Goal: Task Accomplishment & Management: Use online tool/utility

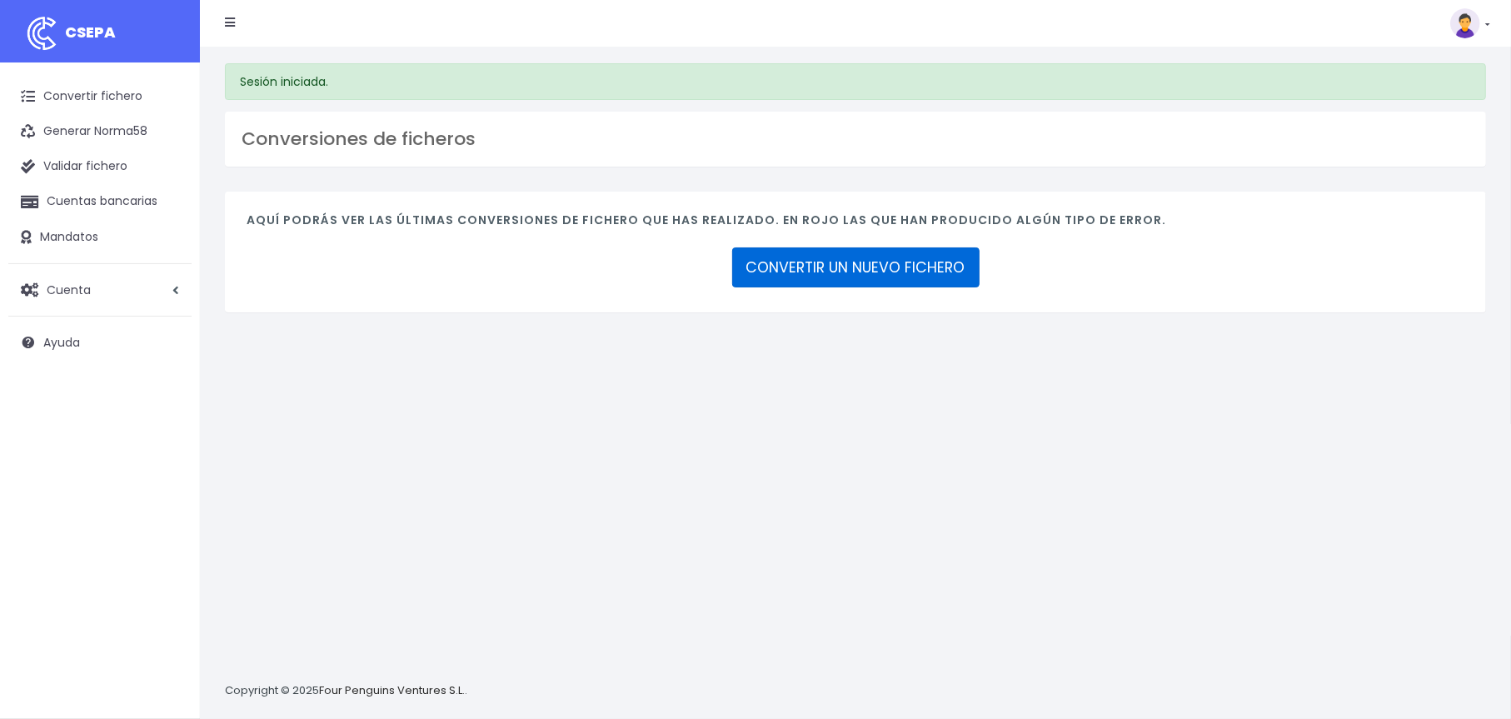
click at [819, 264] on link "CONVERTIR UN NUEVO FICHERO" at bounding box center [855, 267] width 247 height 40
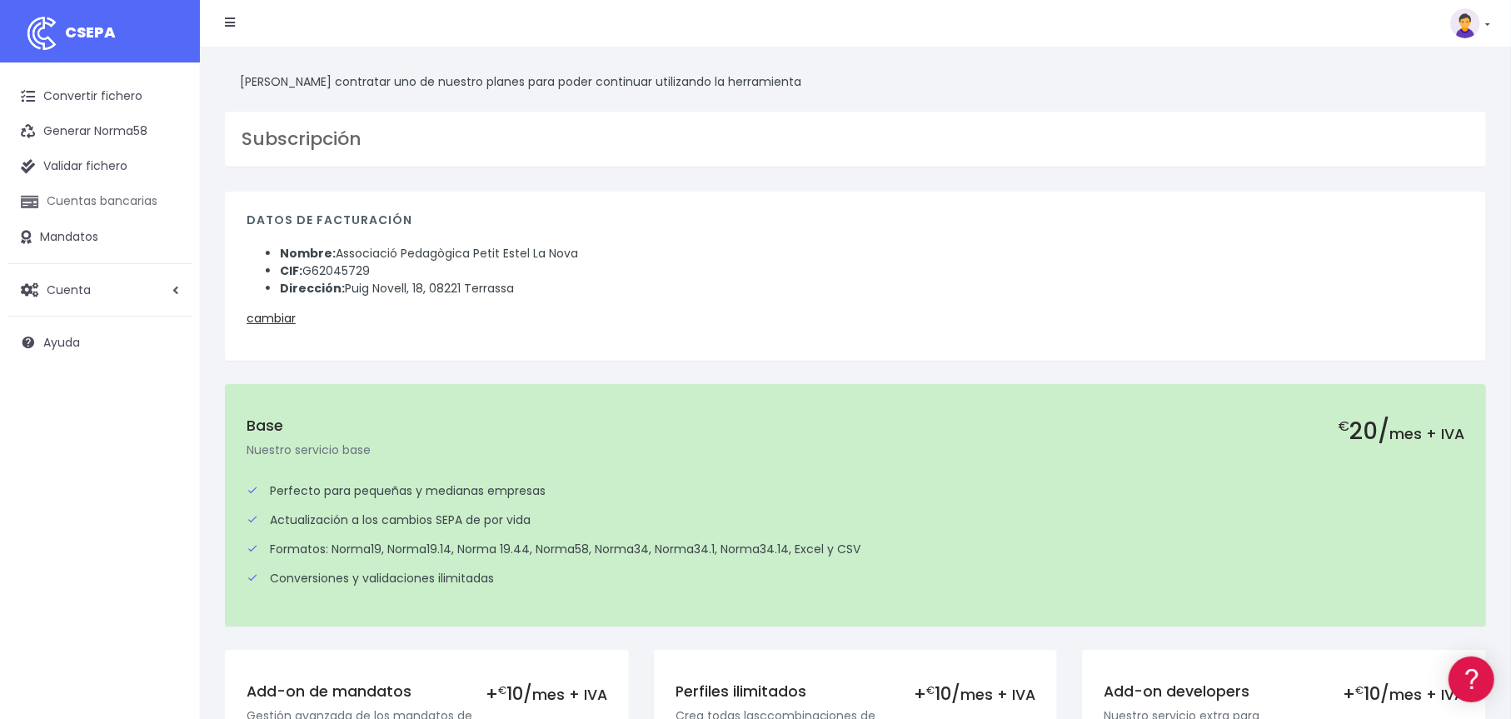
click at [79, 205] on link "Cuentas bancarias" at bounding box center [99, 201] width 183 height 35
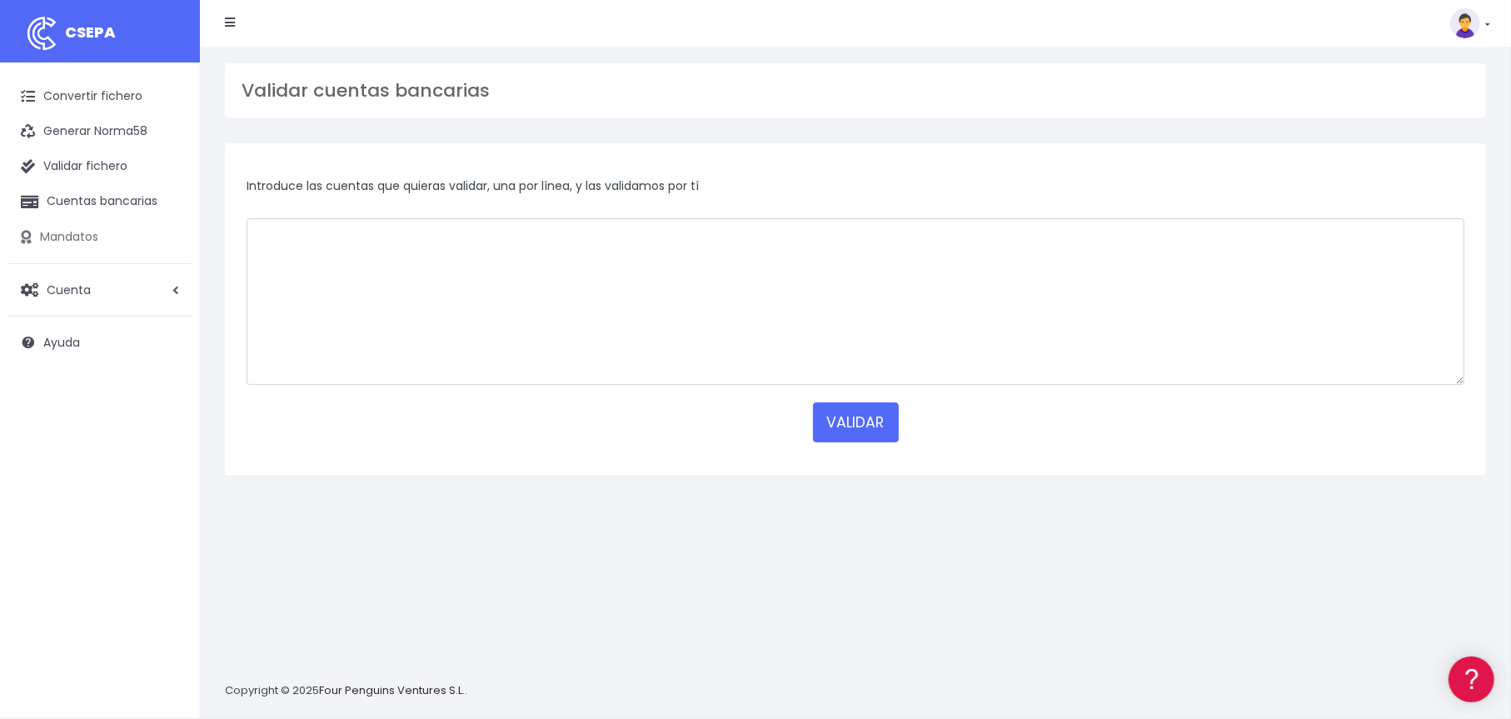
click at [63, 241] on link "Mandatos" at bounding box center [99, 237] width 183 height 35
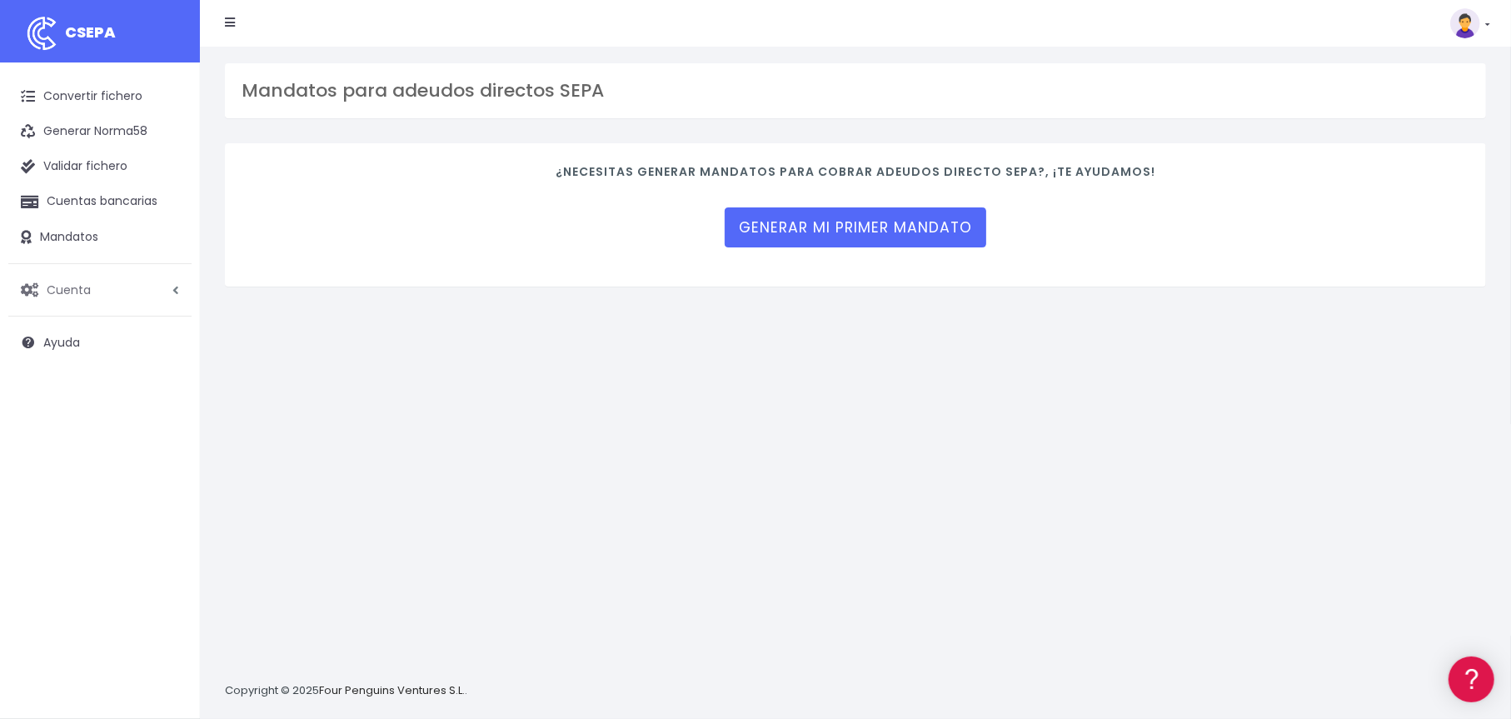
click at [76, 292] on span "Cuenta" at bounding box center [69, 289] width 44 height 17
click at [91, 94] on link "Convertir fichero" at bounding box center [99, 96] width 183 height 35
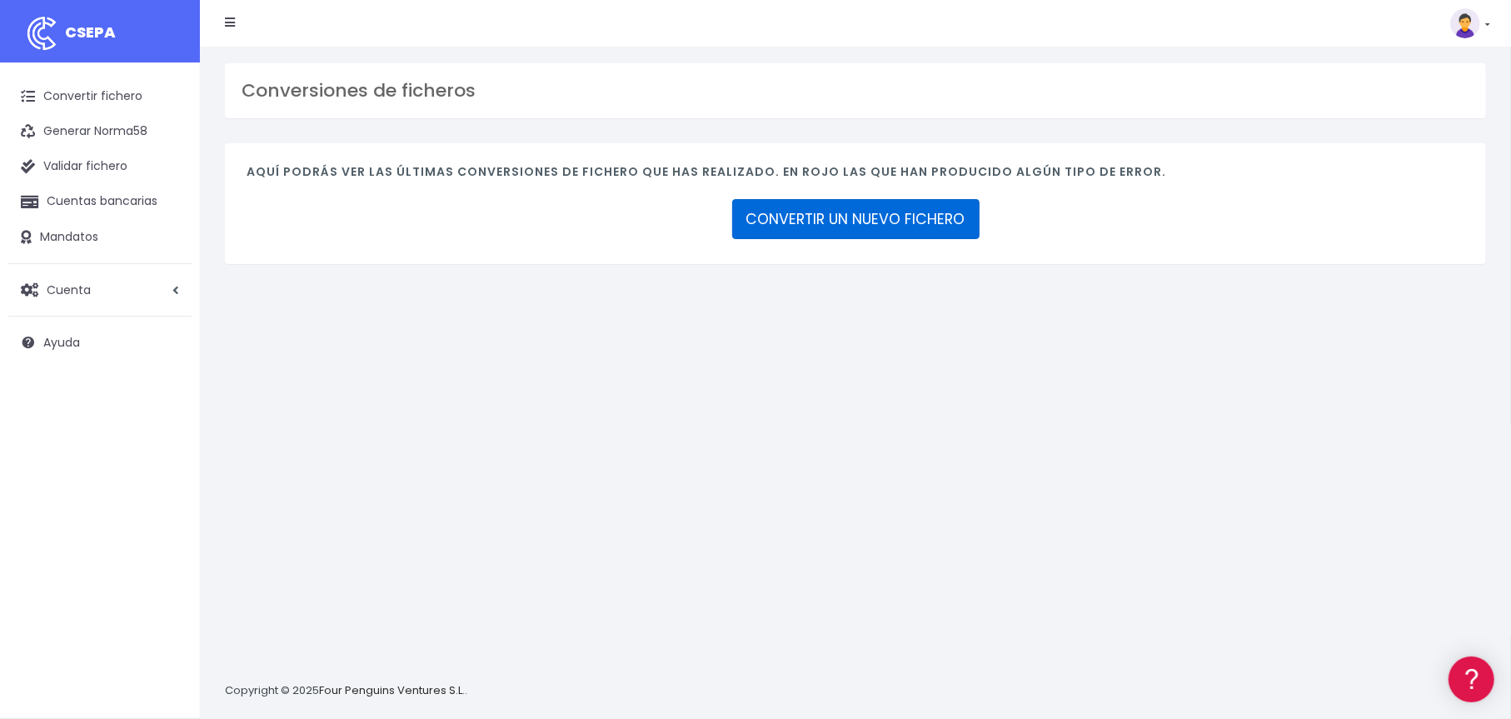
click at [830, 215] on link "CONVERTIR UN NUEVO FICHERO" at bounding box center [855, 219] width 247 height 40
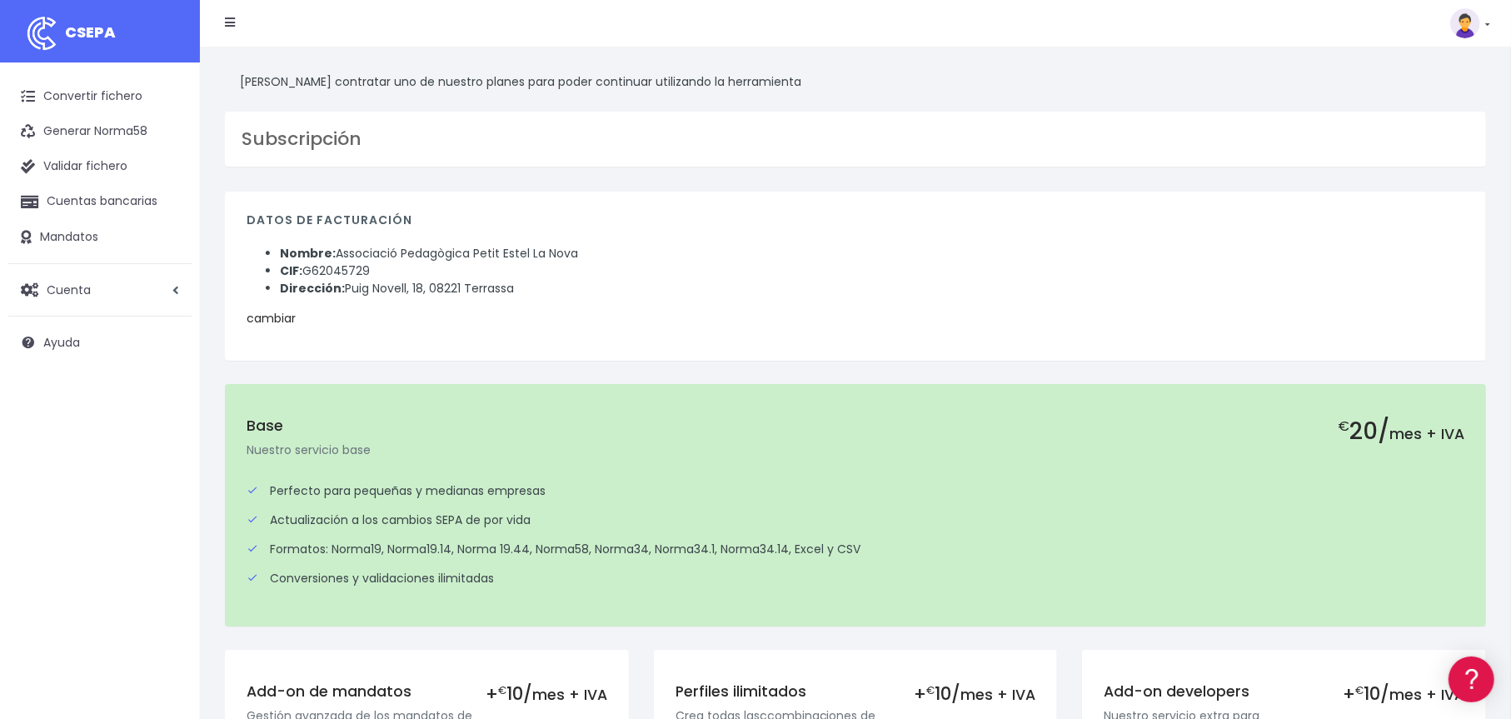
click at [277, 315] on link "cambiar" at bounding box center [271, 318] width 49 height 17
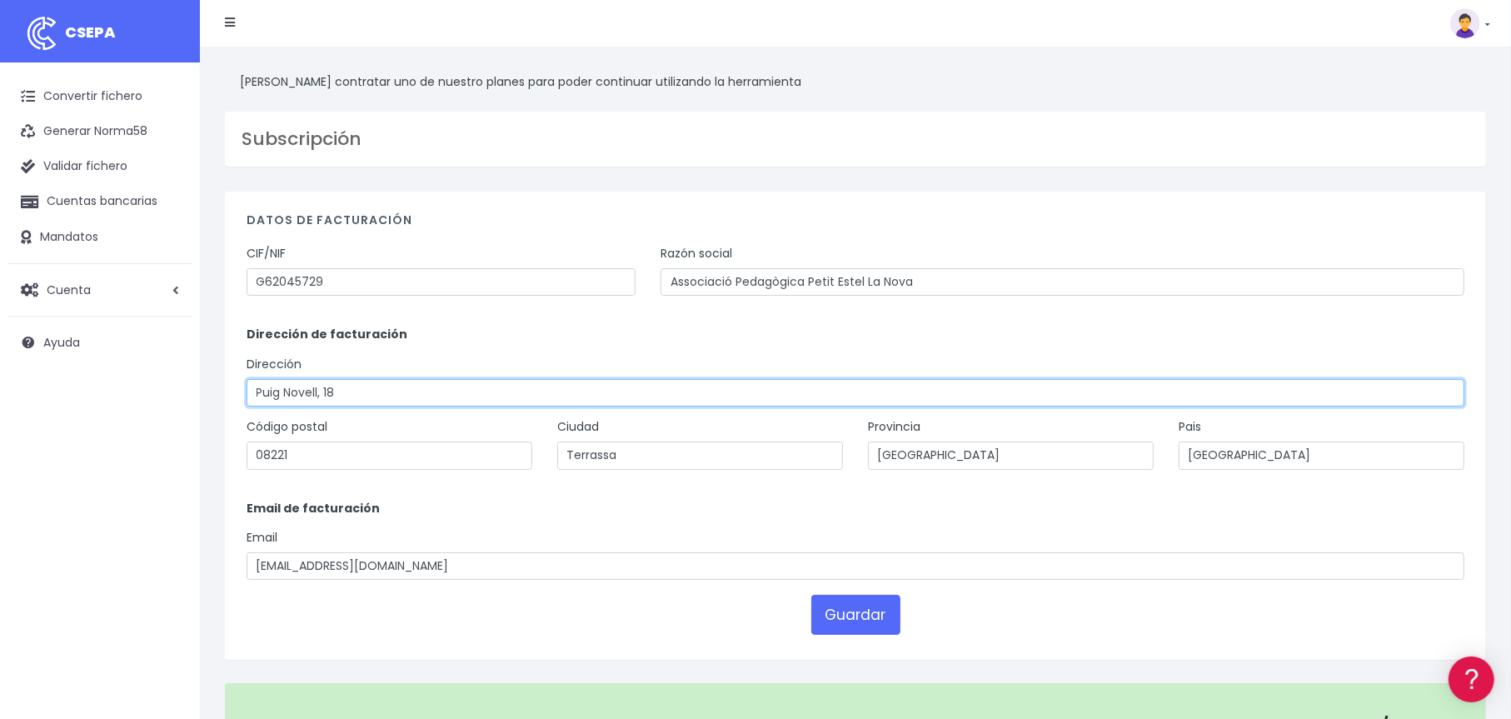
click at [363, 397] on input "Puig Novell, 18" at bounding box center [856, 393] width 1218 height 28
type input "Puig Novell, 33"
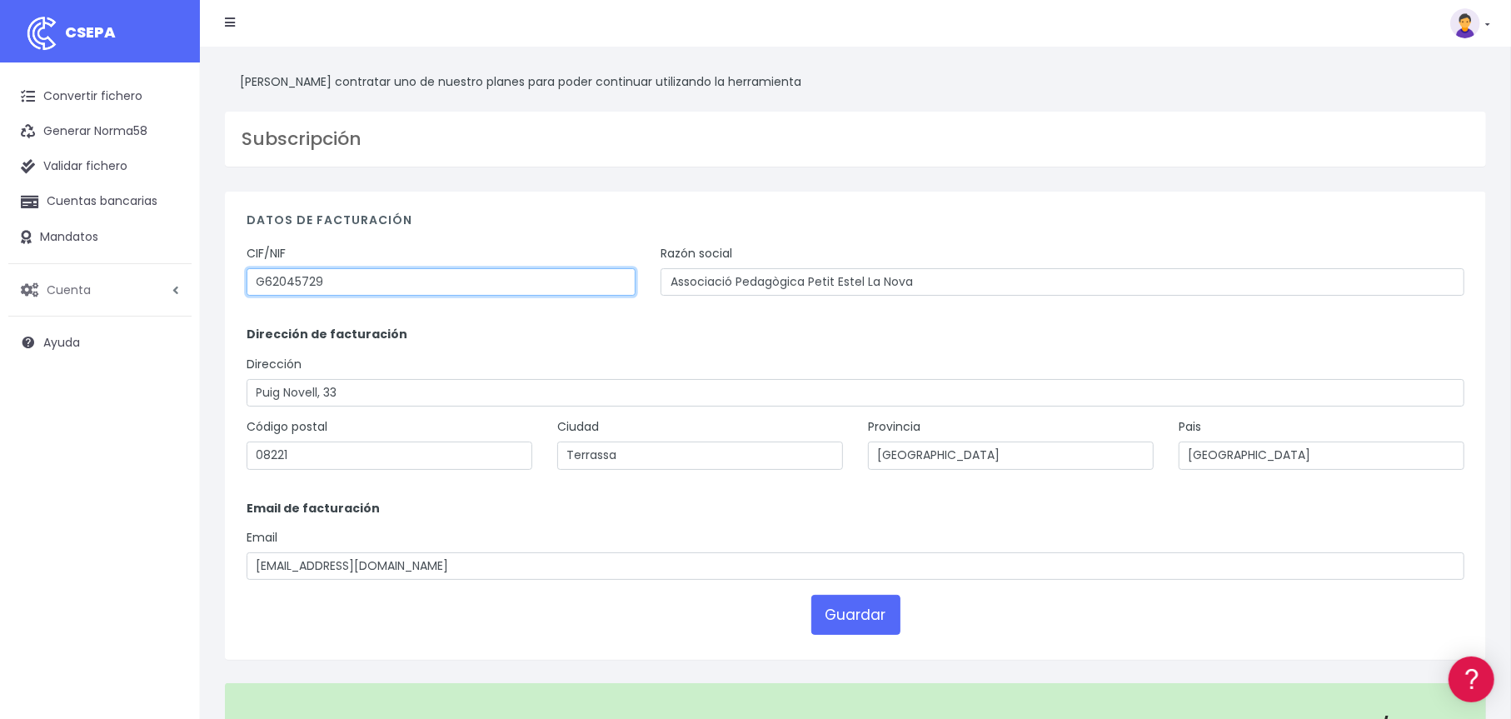
drag, startPoint x: 343, startPoint y: 287, endPoint x: 133, endPoint y: 282, distance: 210.0
click at [133, 282] on div "CSEPA Convertir fichero Generar Norma58 Validar fichero Cuentas bancarias Manda…" at bounding box center [755, 694] width 1511 height 1389
click at [263, 284] on input "b61526869" at bounding box center [441, 282] width 389 height 28
type input "B61526869"
drag, startPoint x: 811, startPoint y: 283, endPoint x: 641, endPoint y: 283, distance: 169.9
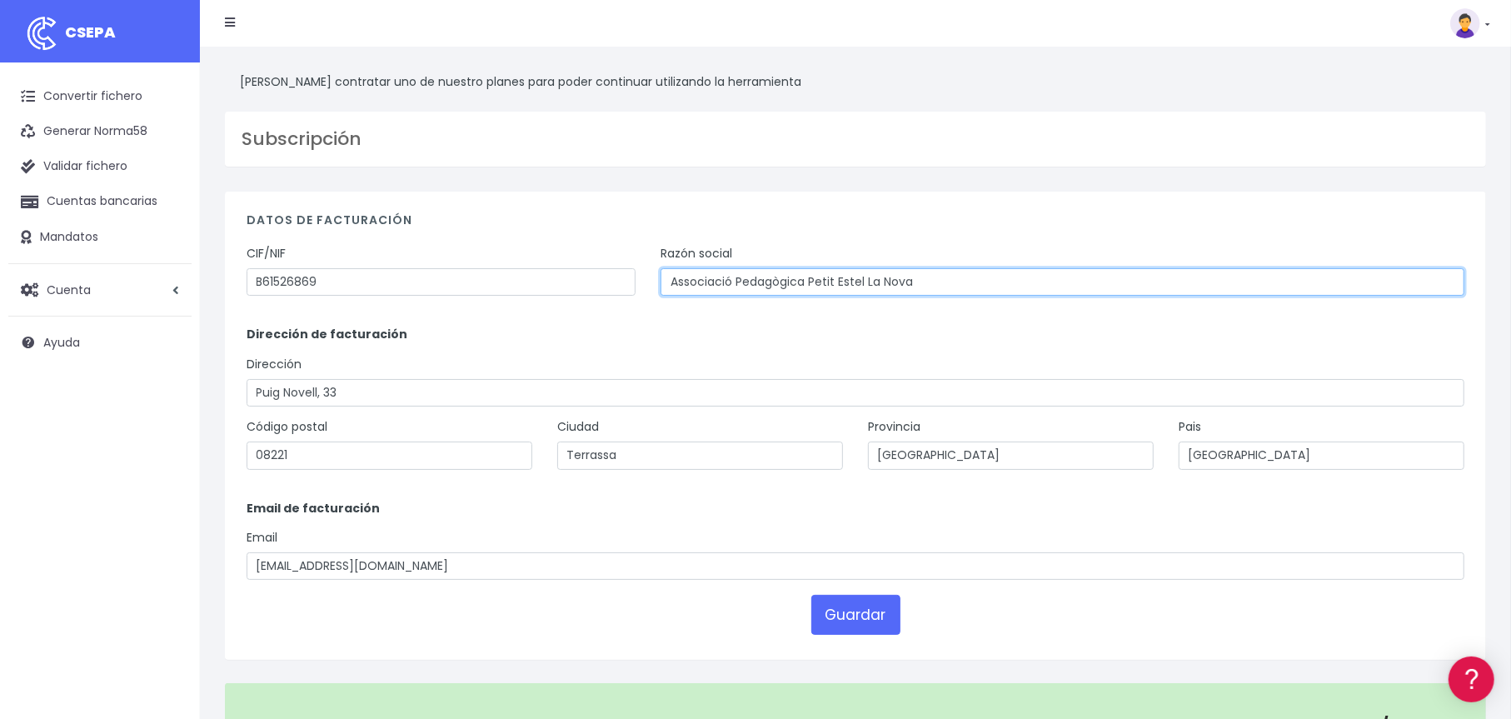
click at [643, 283] on div "CIF/NIF B61526869 Razón social Associació Pedagògica Petit Estel La Nova" at bounding box center [855, 276] width 1243 height 63
click at [786, 282] on input "Petit Estel La Nova" at bounding box center [1063, 282] width 804 height 28
type input "Petit Estel La Nova SL"
click at [846, 617] on button "Guardar" at bounding box center [855, 615] width 89 height 40
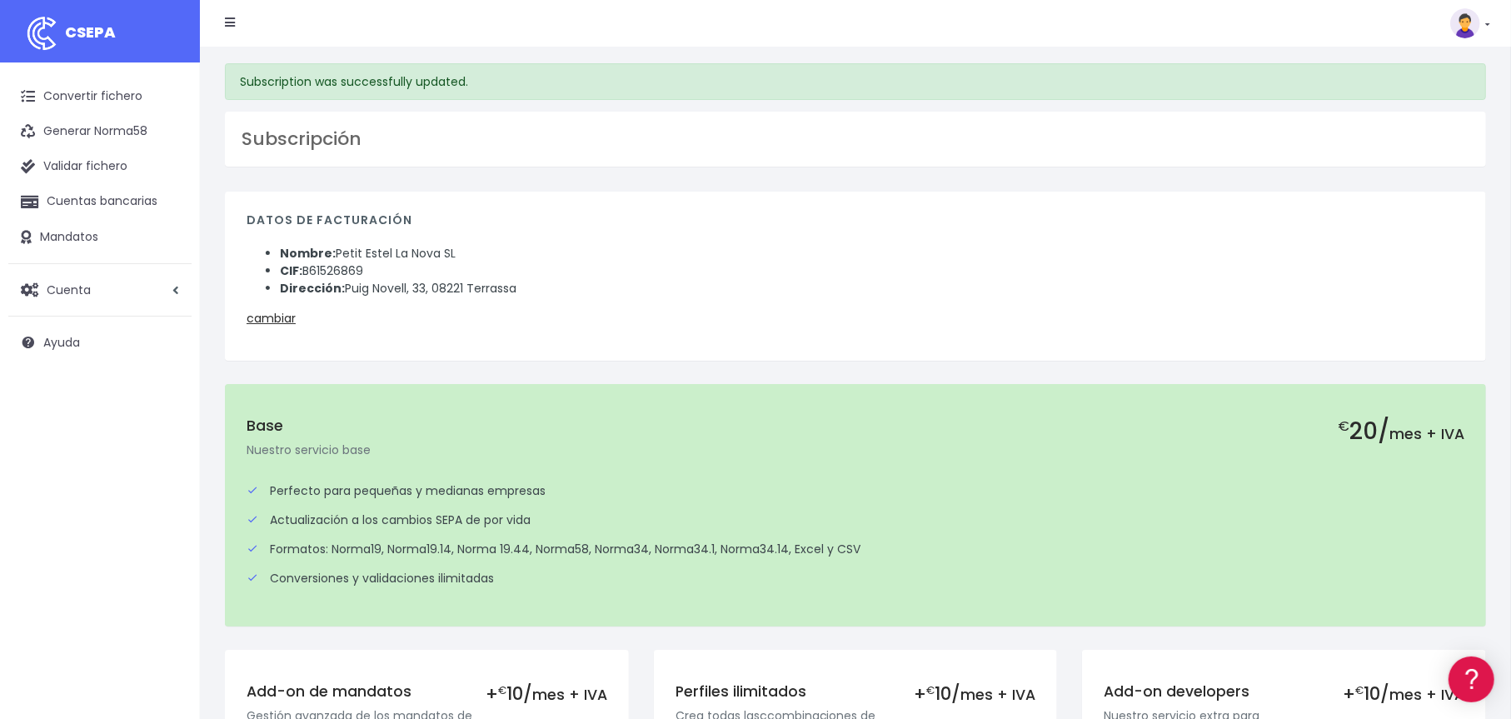
drag, startPoint x: 488, startPoint y: 82, endPoint x: 241, endPoint y: 88, distance: 247.5
click at [241, 88] on div "Subscription was successfully updated." at bounding box center [855, 81] width 1261 height 37
copy div "Subscription was successfully updated."
click at [647, 248] on li "Nombre: Petit Estel La Nova SL" at bounding box center [872, 253] width 1185 height 17
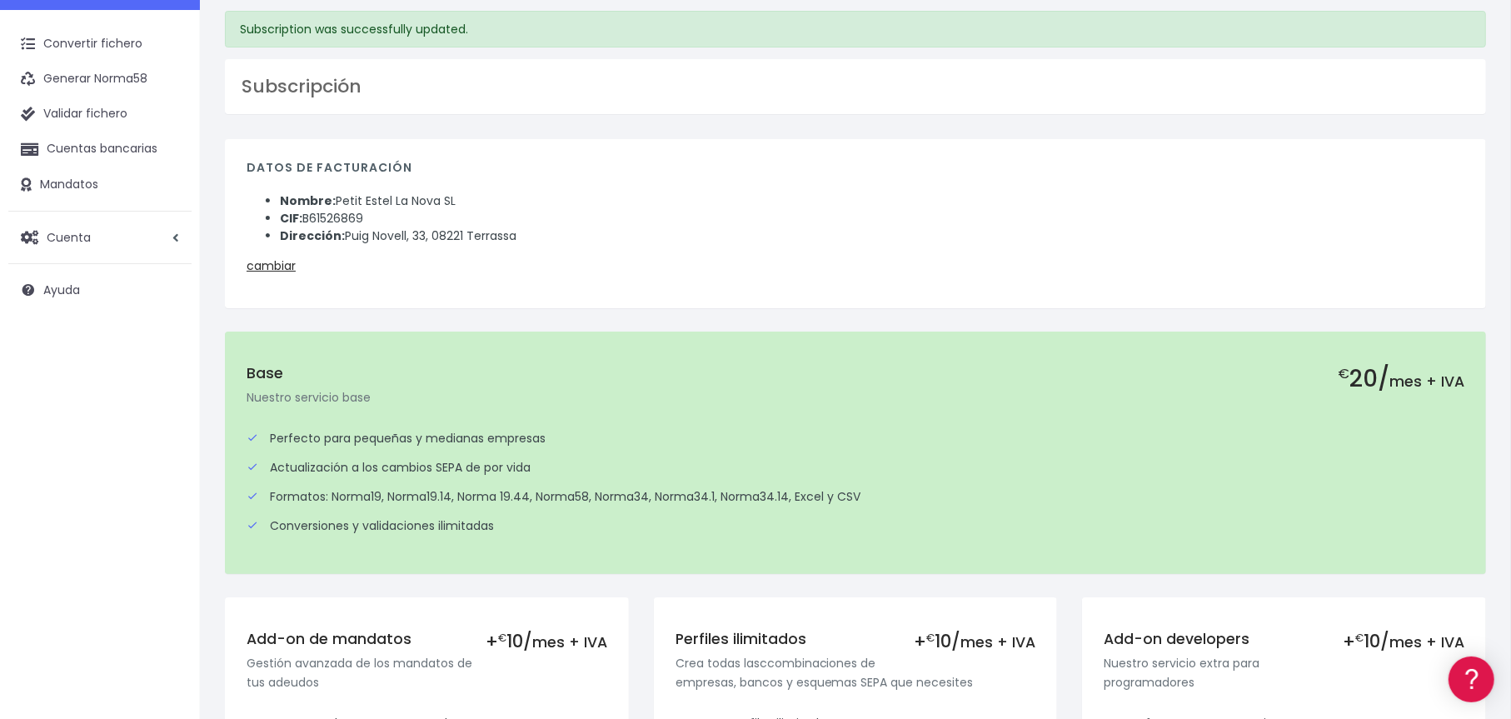
scroll to position [387, 0]
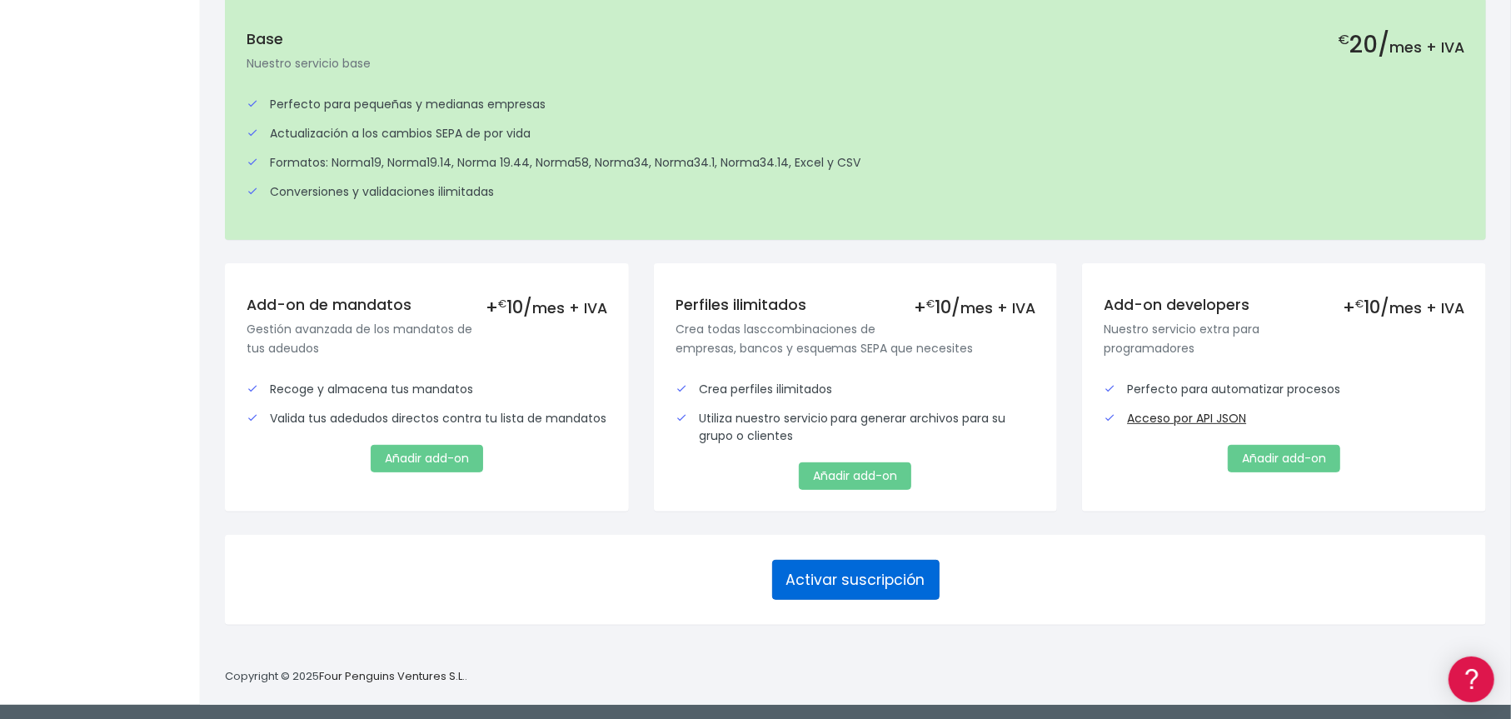
click at [816, 576] on button "Activar suscripción" at bounding box center [855, 580] width 167 height 40
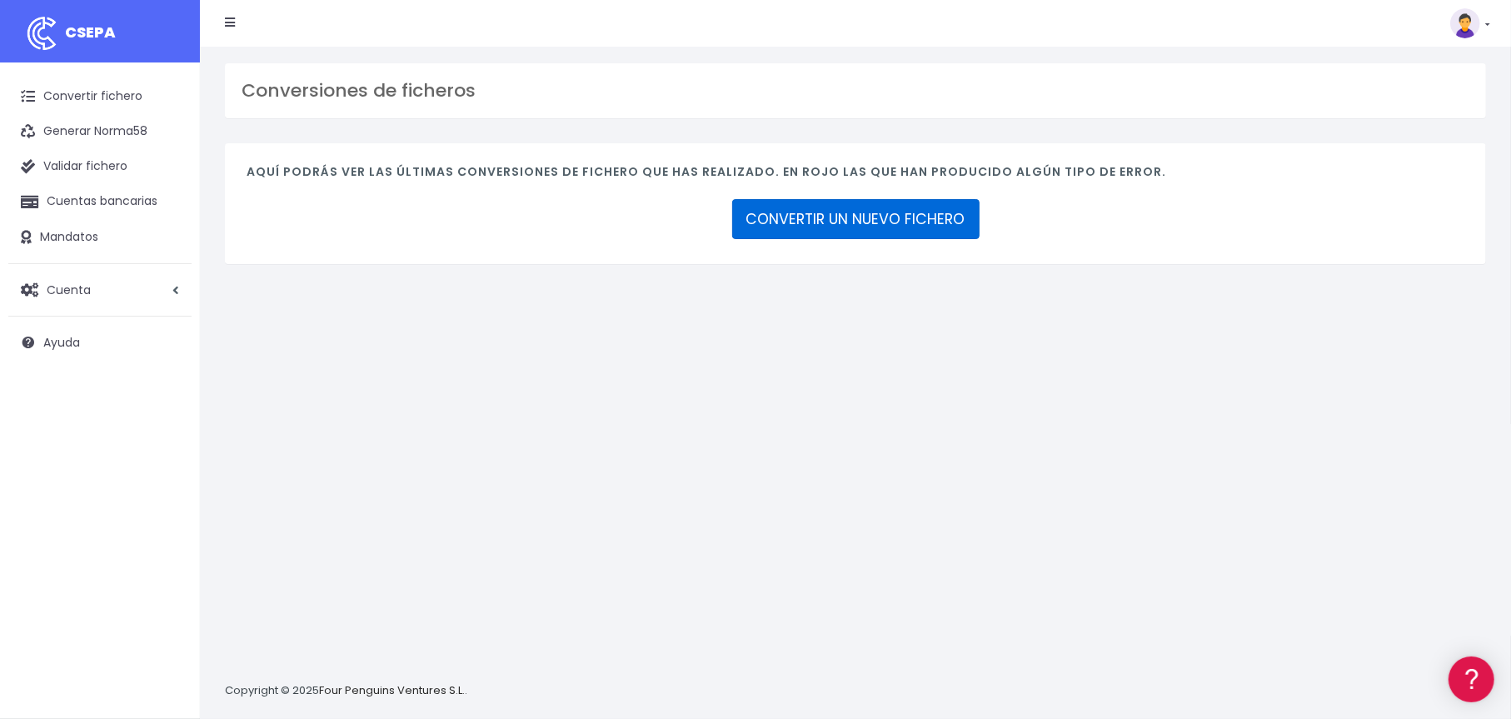
click at [842, 218] on link "CONVERTIR UN NUEVO FICHERO" at bounding box center [855, 219] width 247 height 40
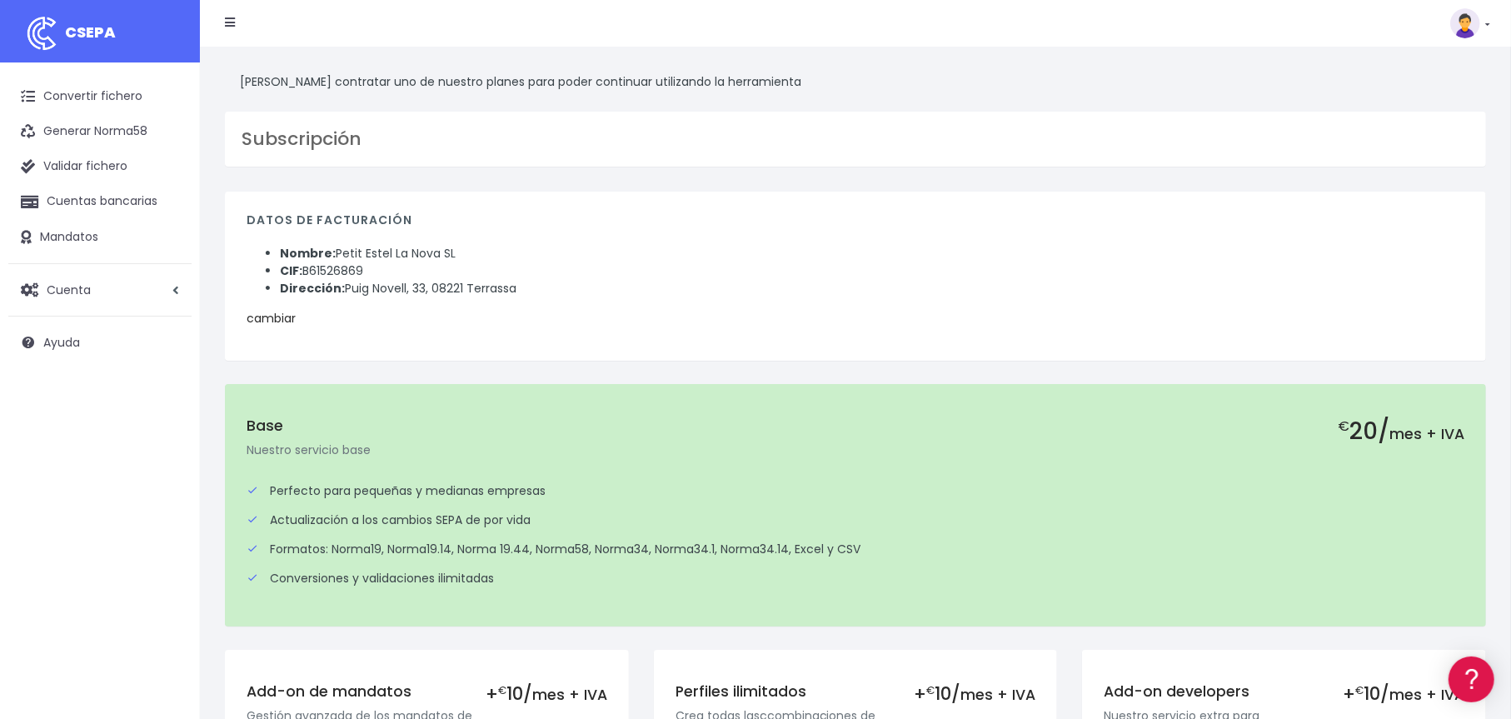
click at [274, 319] on link "cambiar" at bounding box center [271, 318] width 49 height 17
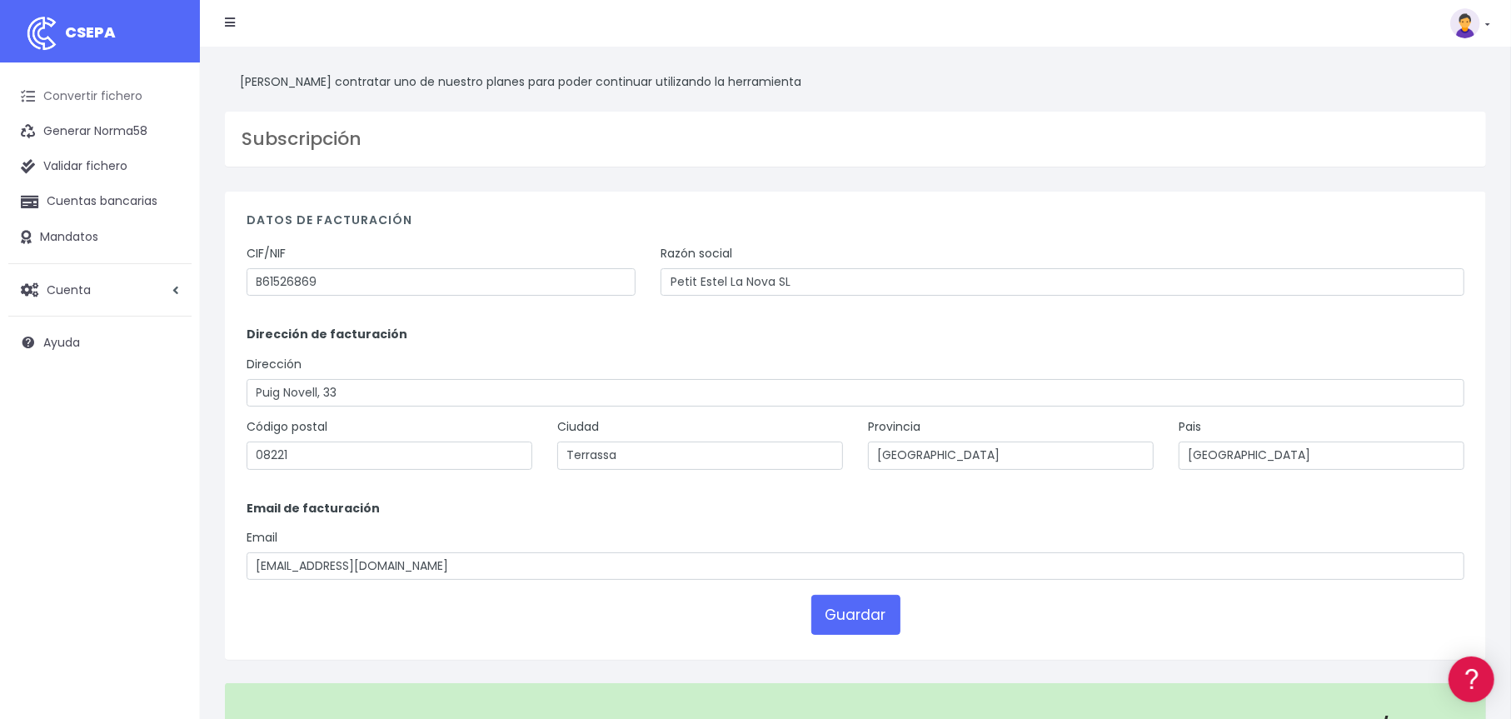
click at [117, 95] on link "Convertir fichero" at bounding box center [99, 96] width 183 height 35
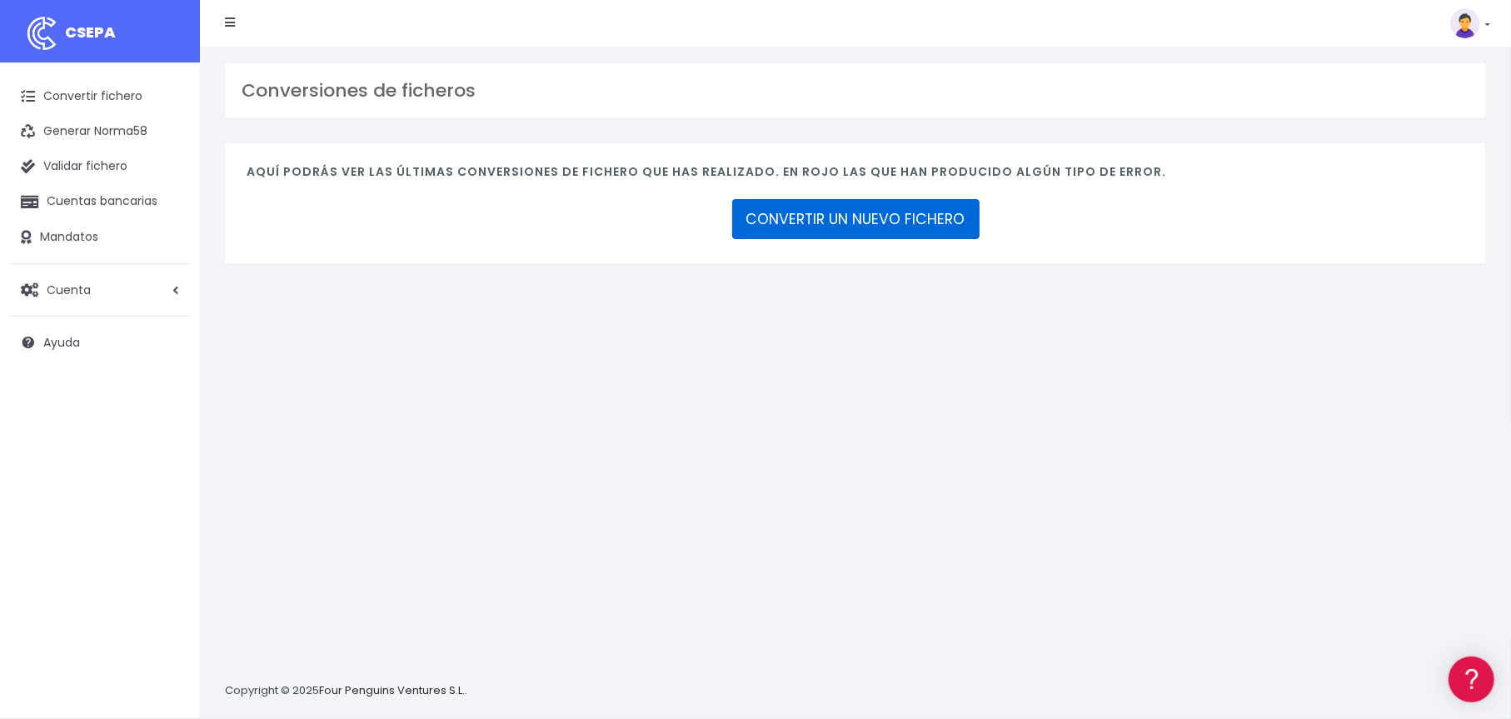
click at [847, 220] on link "CONVERTIR UN NUEVO FICHERO" at bounding box center [855, 219] width 247 height 40
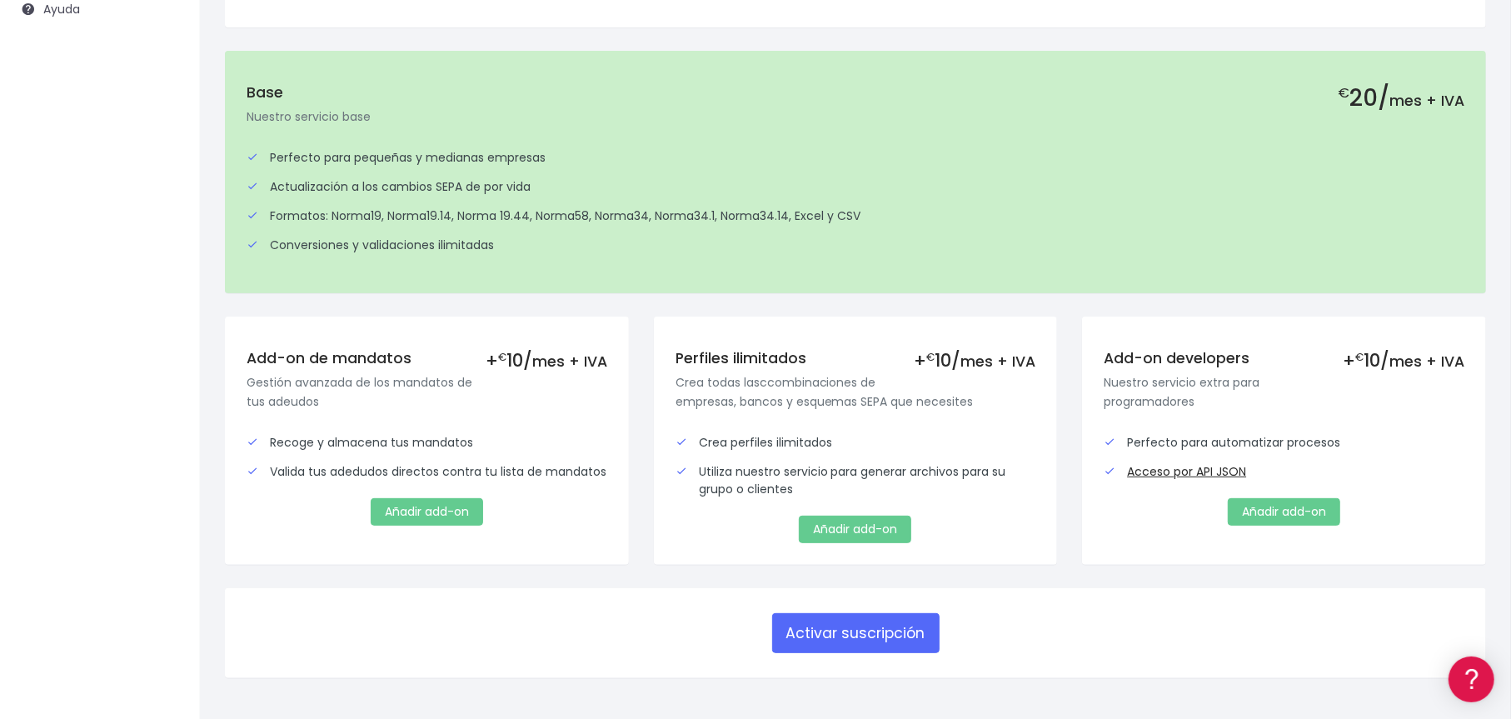
scroll to position [387, 0]
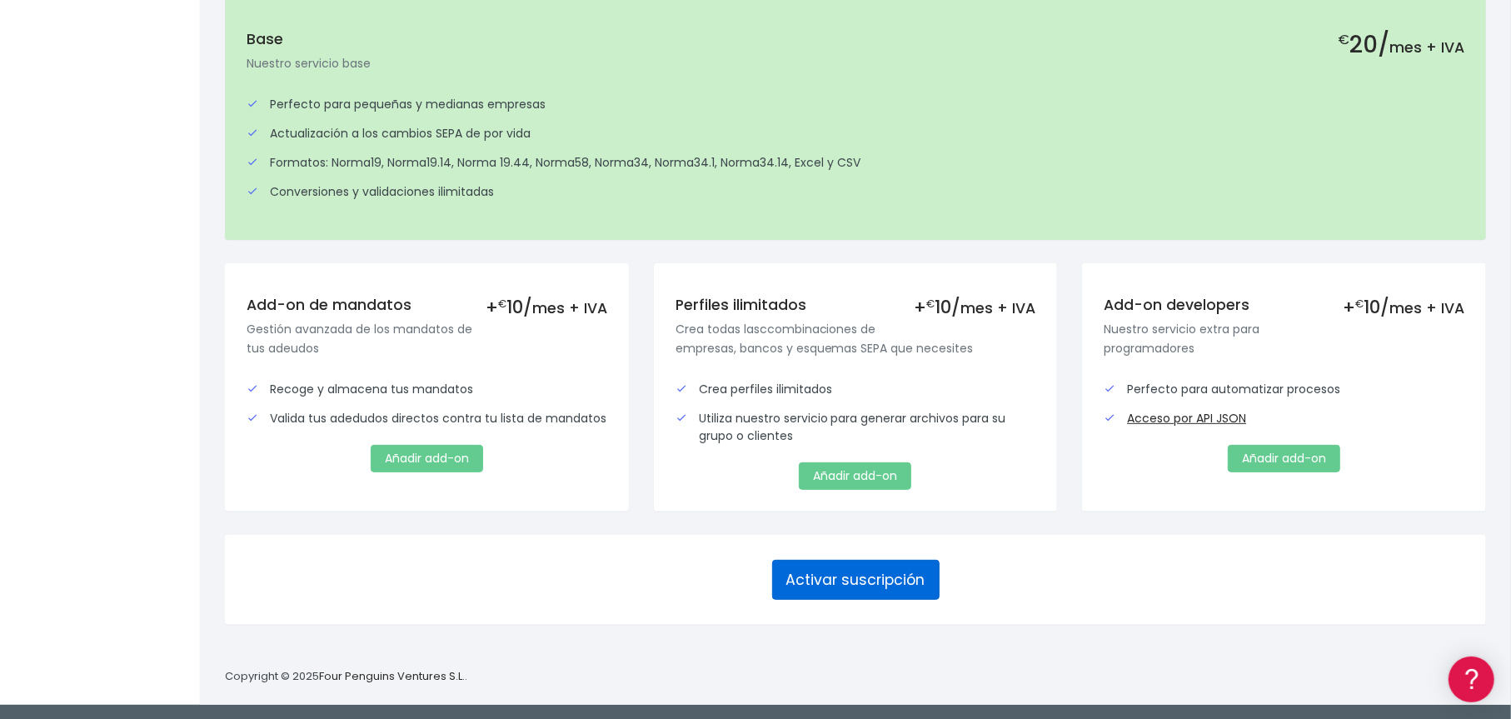
click at [841, 575] on button "Activar suscripción" at bounding box center [855, 580] width 167 height 40
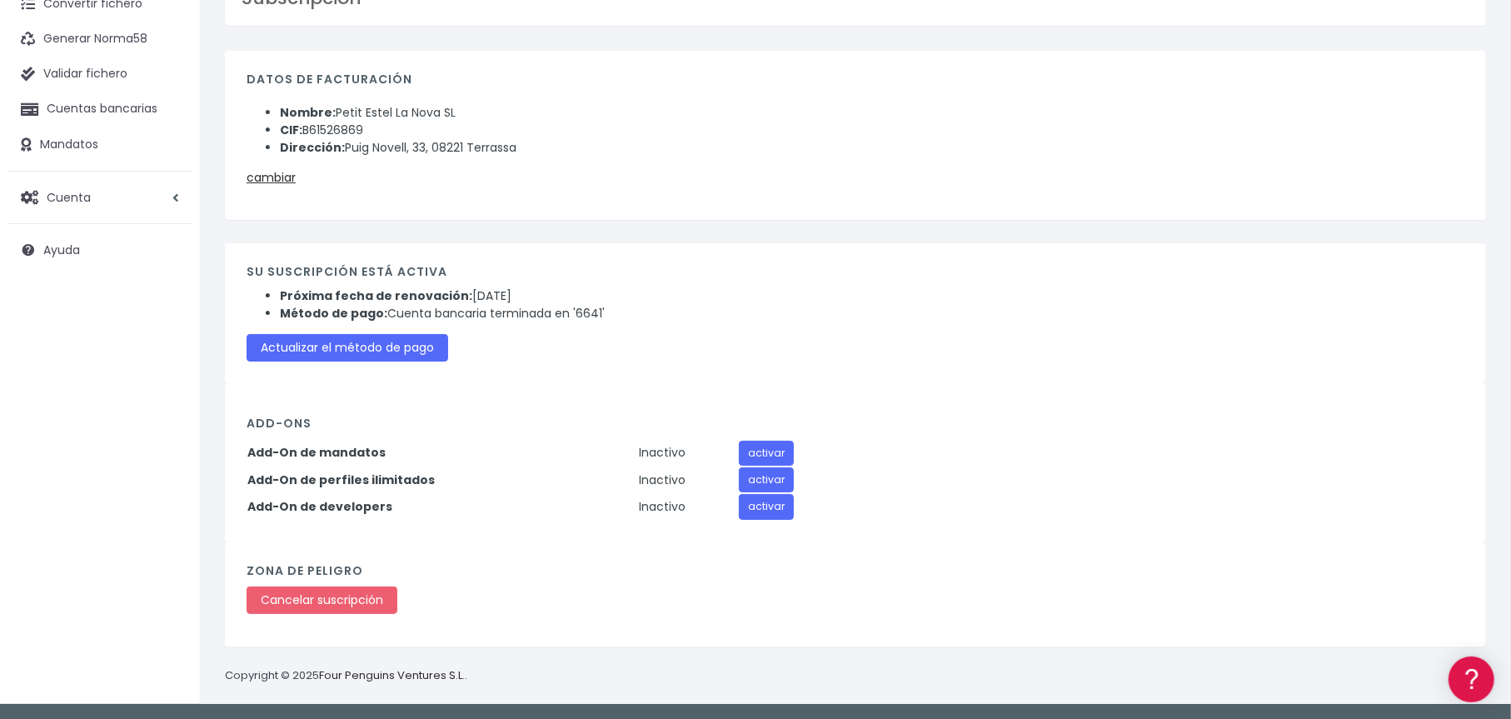
scroll to position [9, 0]
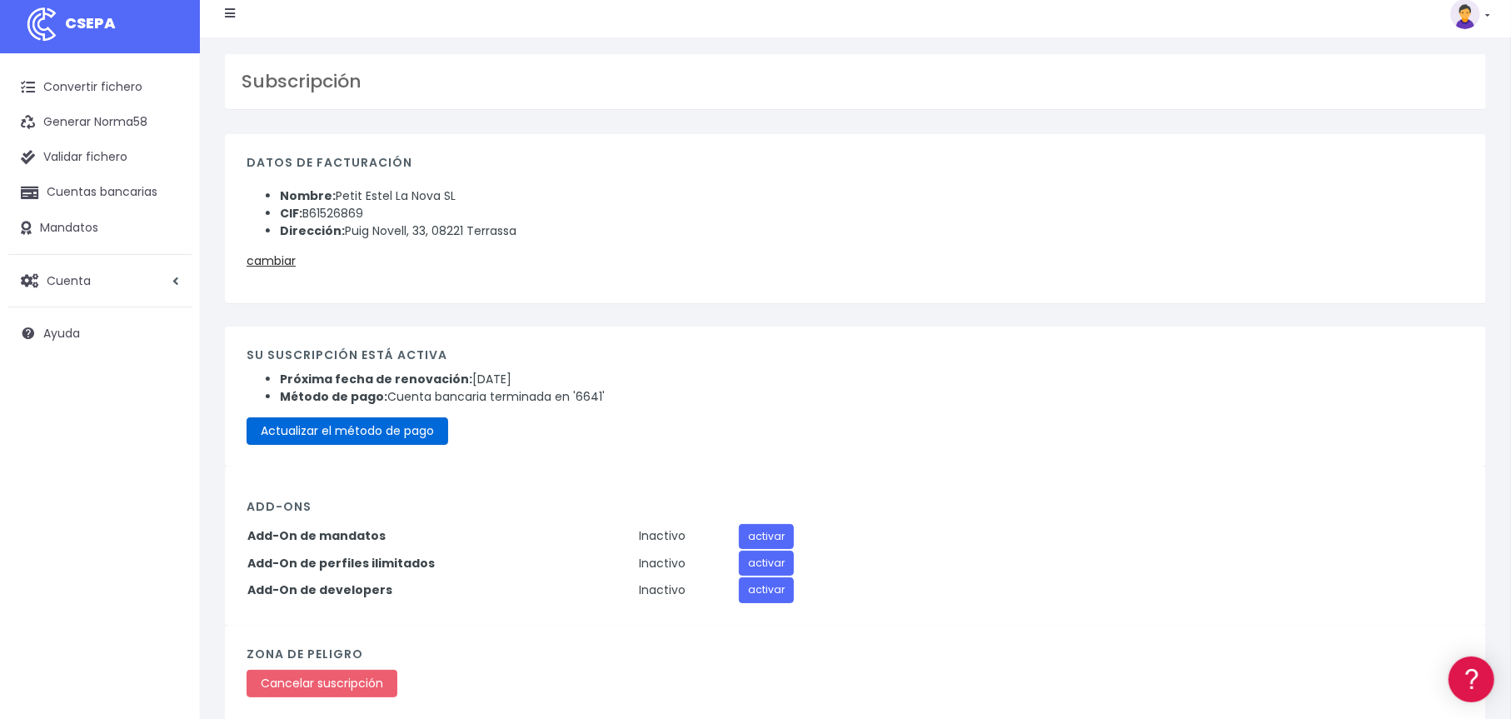
click at [379, 433] on link "Actualizar el método de pago" at bounding box center [348, 430] width 202 height 27
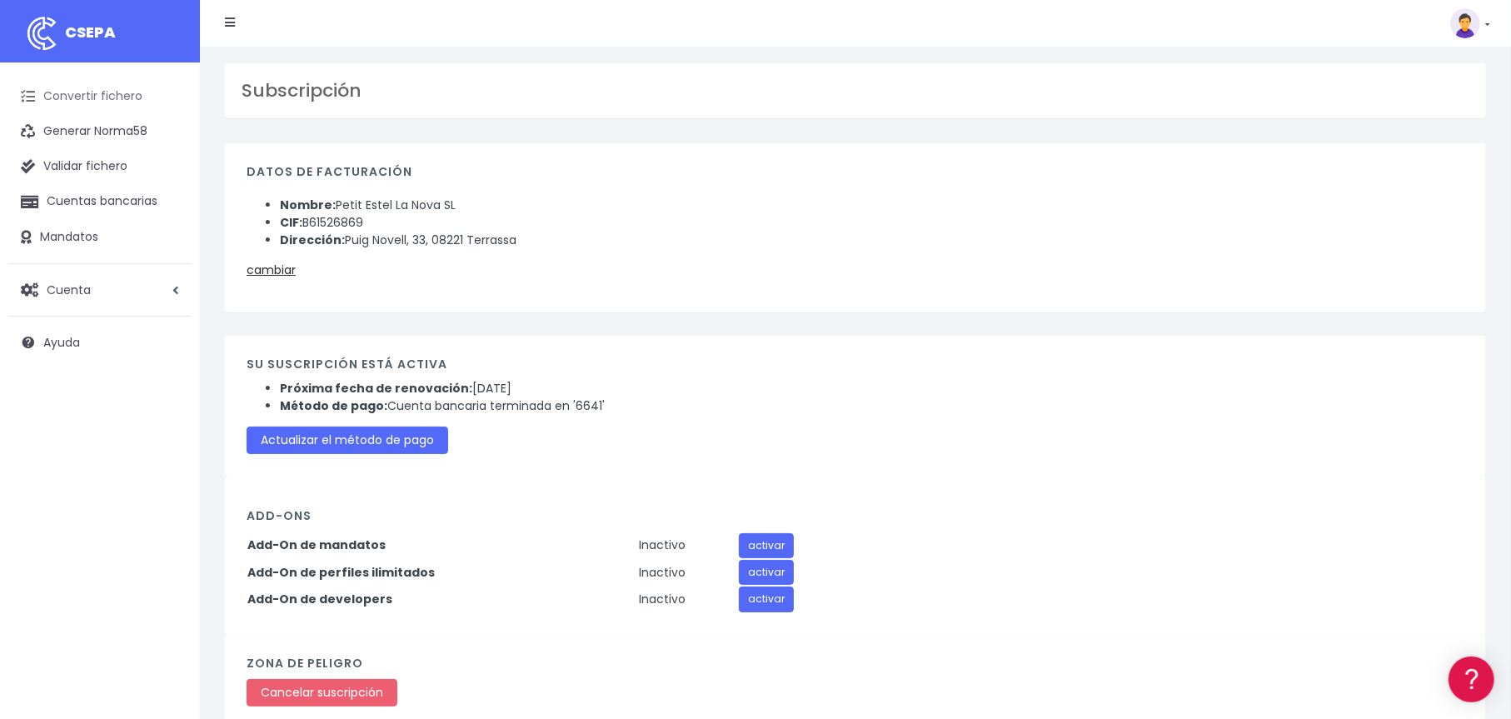
click at [72, 98] on link "Convertir fichero" at bounding box center [99, 96] width 183 height 35
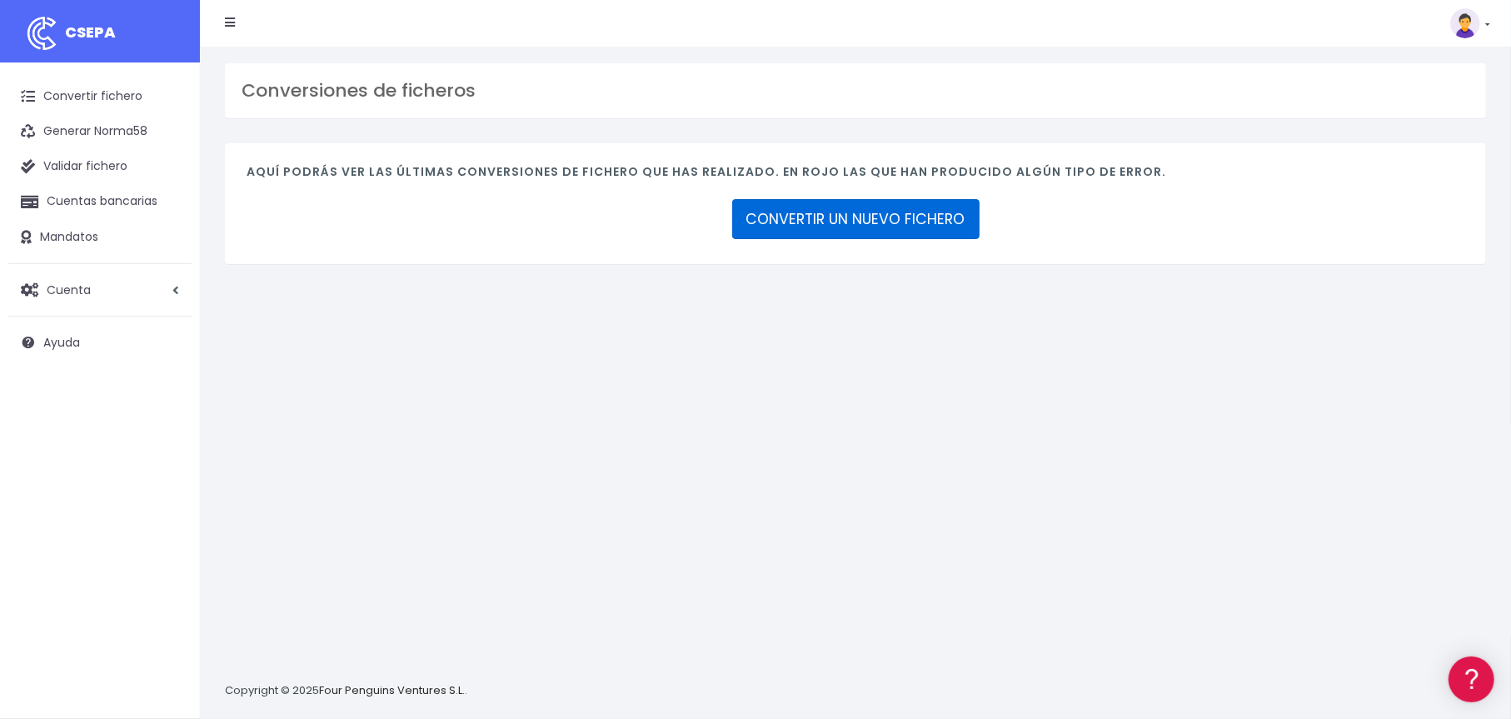
click at [915, 228] on link "CONVERTIR UN NUEVO FICHERO" at bounding box center [855, 219] width 247 height 40
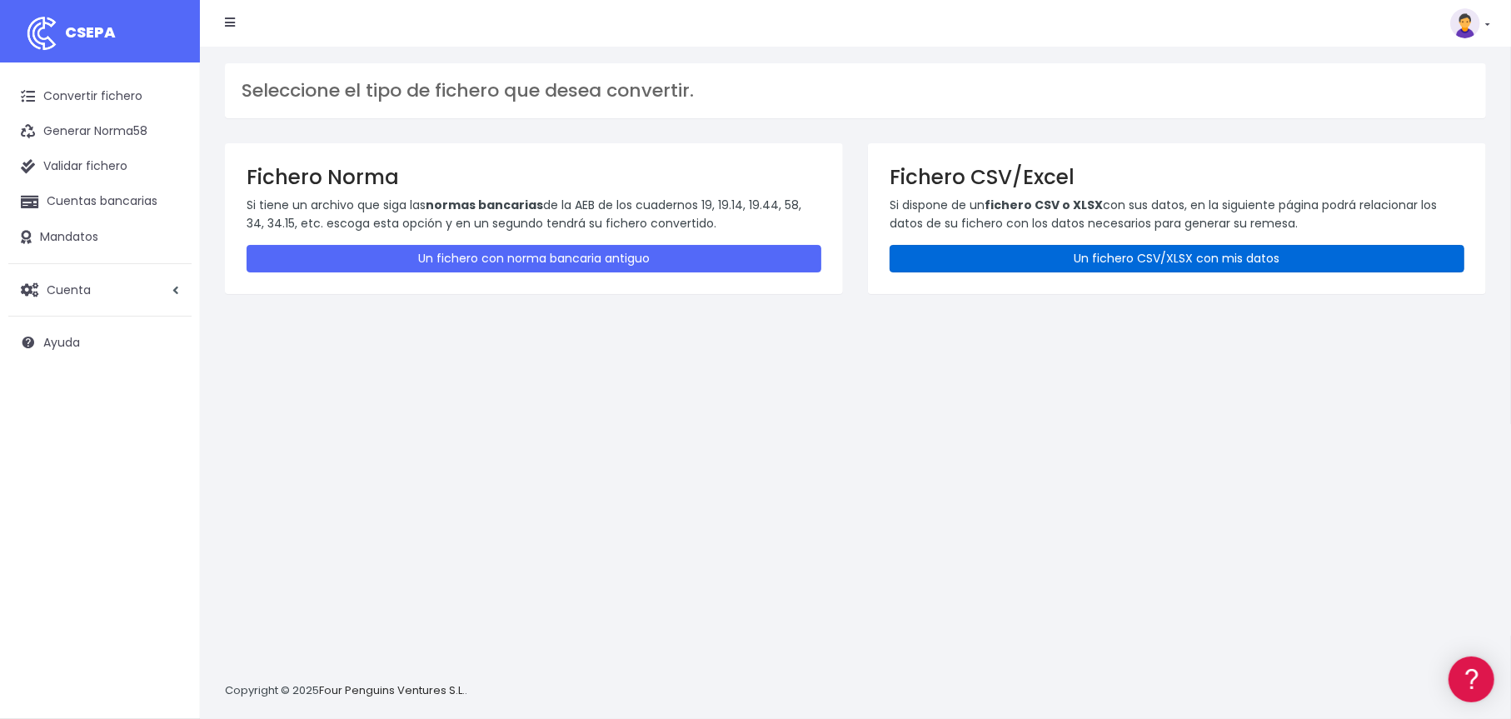
click at [1063, 249] on link "Un fichero CSV/XLSX con mis datos" at bounding box center [1177, 258] width 575 height 27
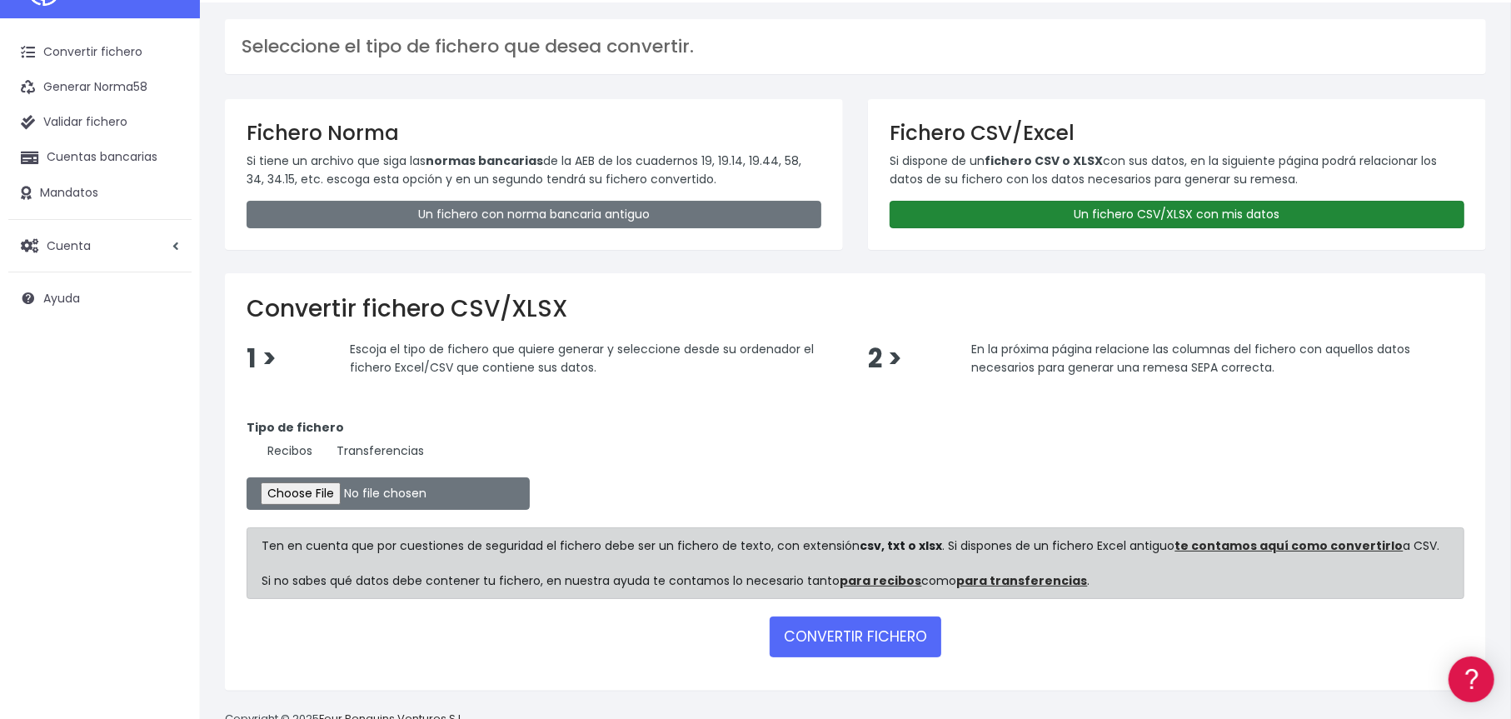
scroll to position [83, 0]
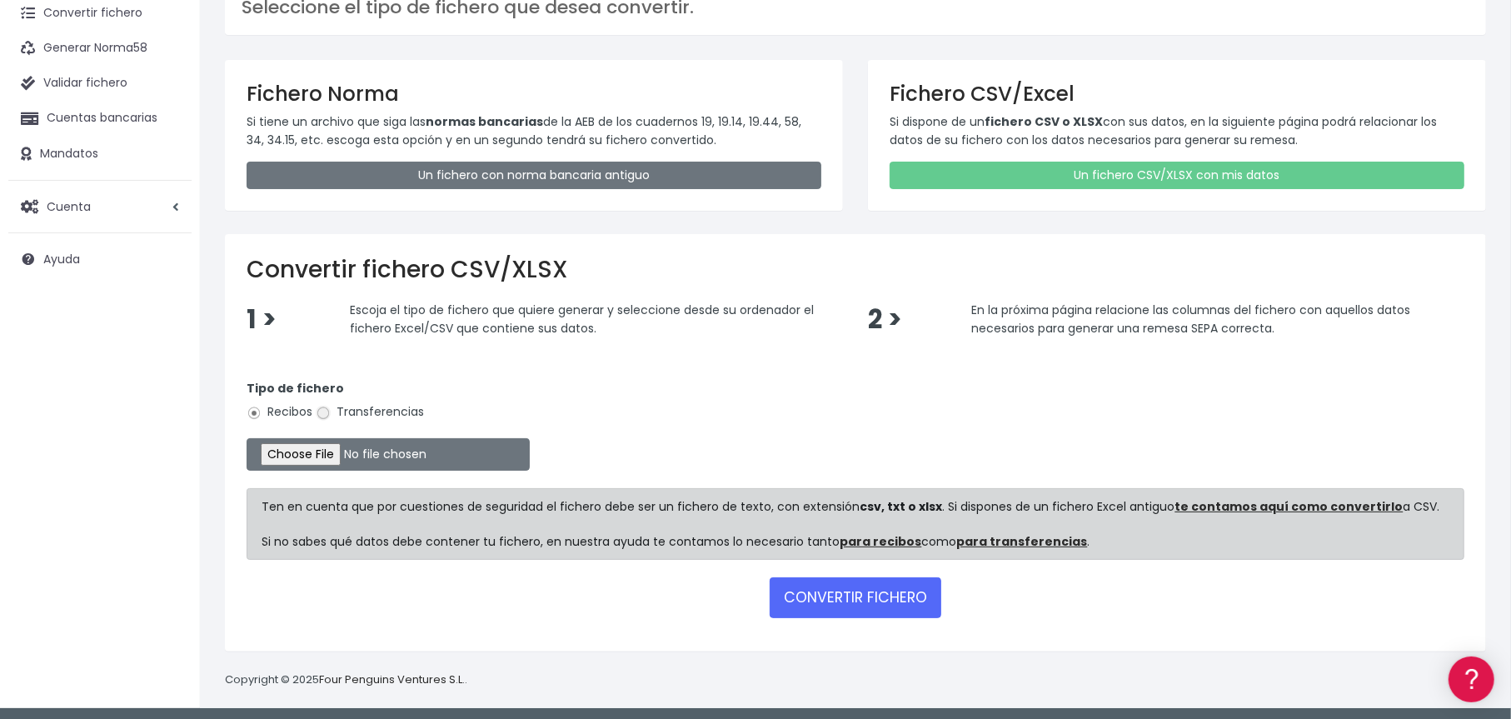
click at [325, 409] on input "Transferencias" at bounding box center [323, 413] width 15 height 15
radio input "true"
click at [318, 456] on input "file" at bounding box center [388, 454] width 283 height 32
type input "C:\fakepath\SUBVLLAR2A.xlsx"
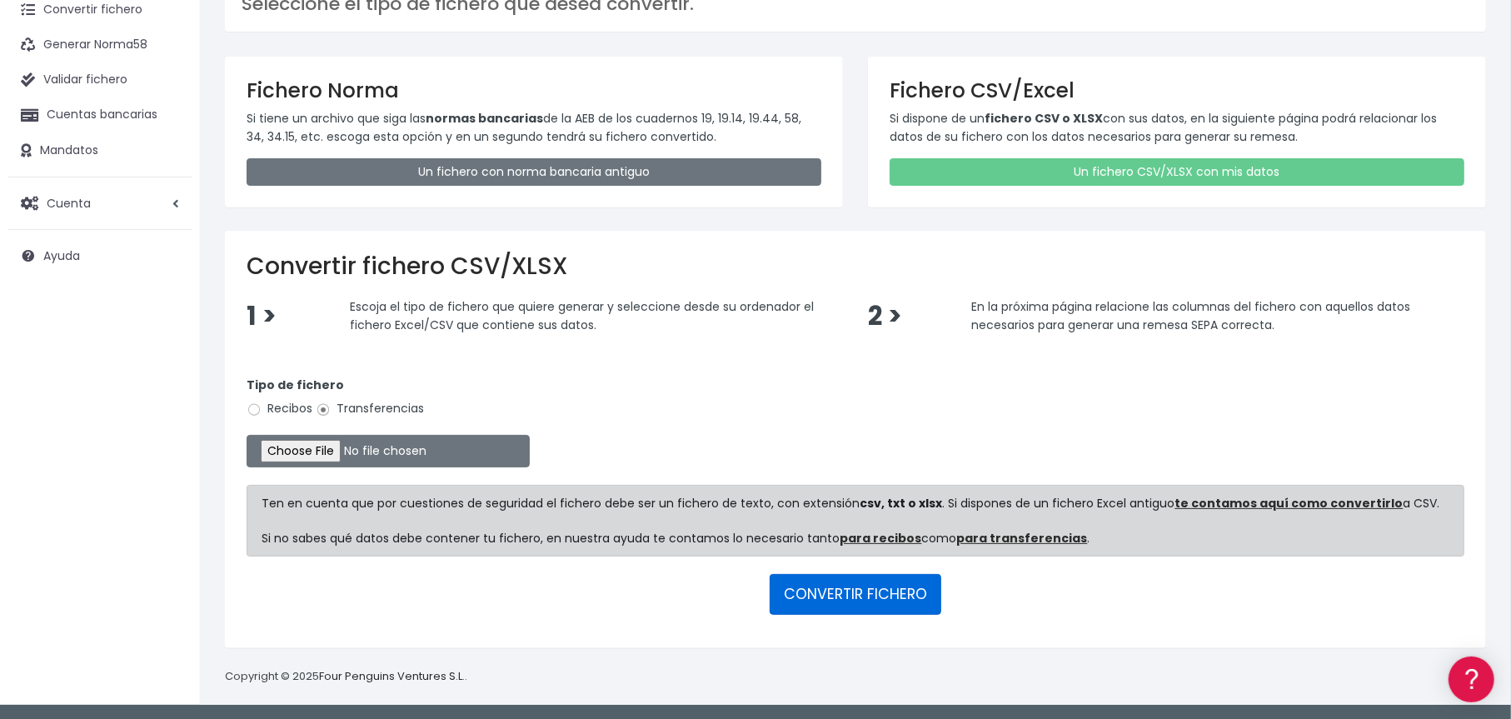
click at [831, 595] on button "CONVERTIR FICHERO" at bounding box center [856, 594] width 172 height 40
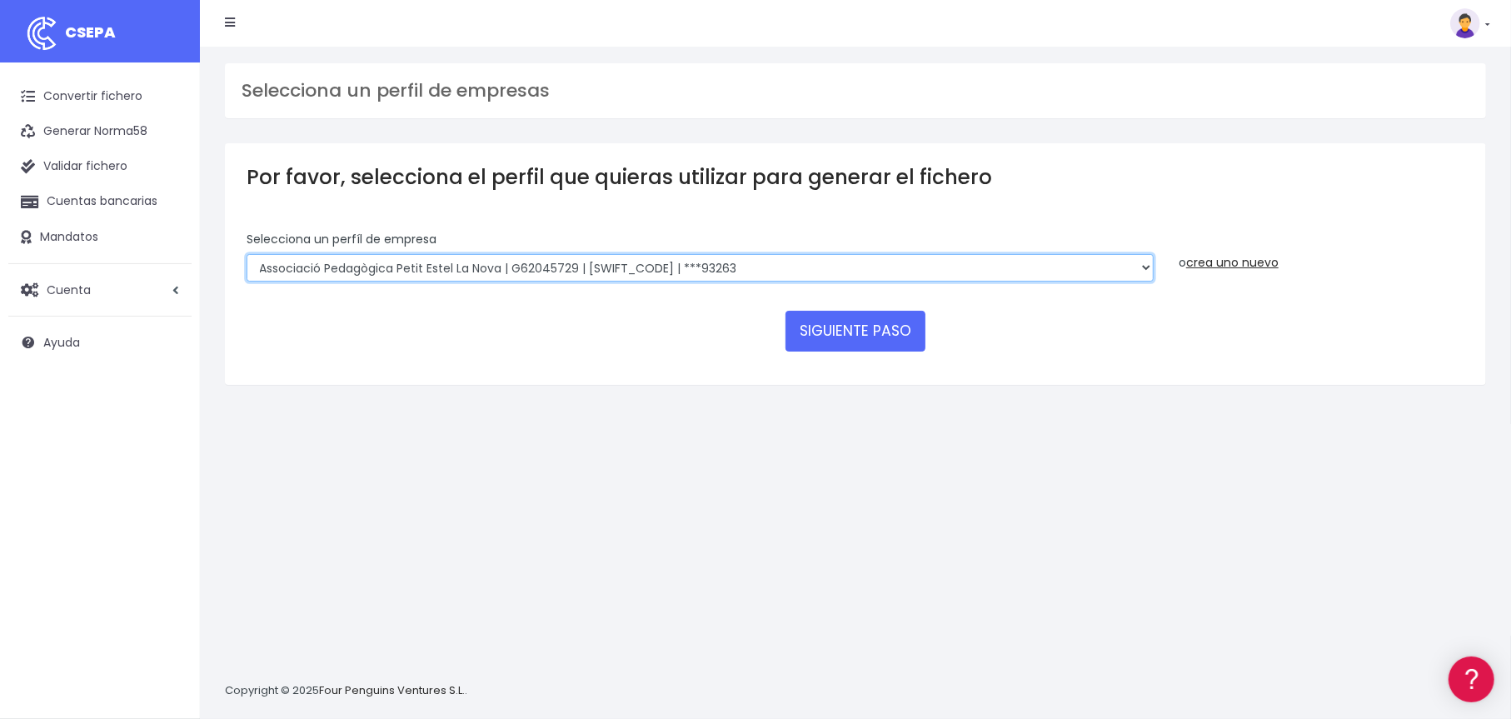
click at [357, 268] on select "Associació Pedagògica Petit Estel La Nova | G62045729 | [SWIFT_CODE] | ***93263…" at bounding box center [700, 268] width 907 height 28
select select "1467"
click at [247, 254] on select "Associació Pedagògica Petit Estel La Nova | G62045729 | [SWIFT_CODE] | ***93263…" at bounding box center [700, 268] width 907 height 28
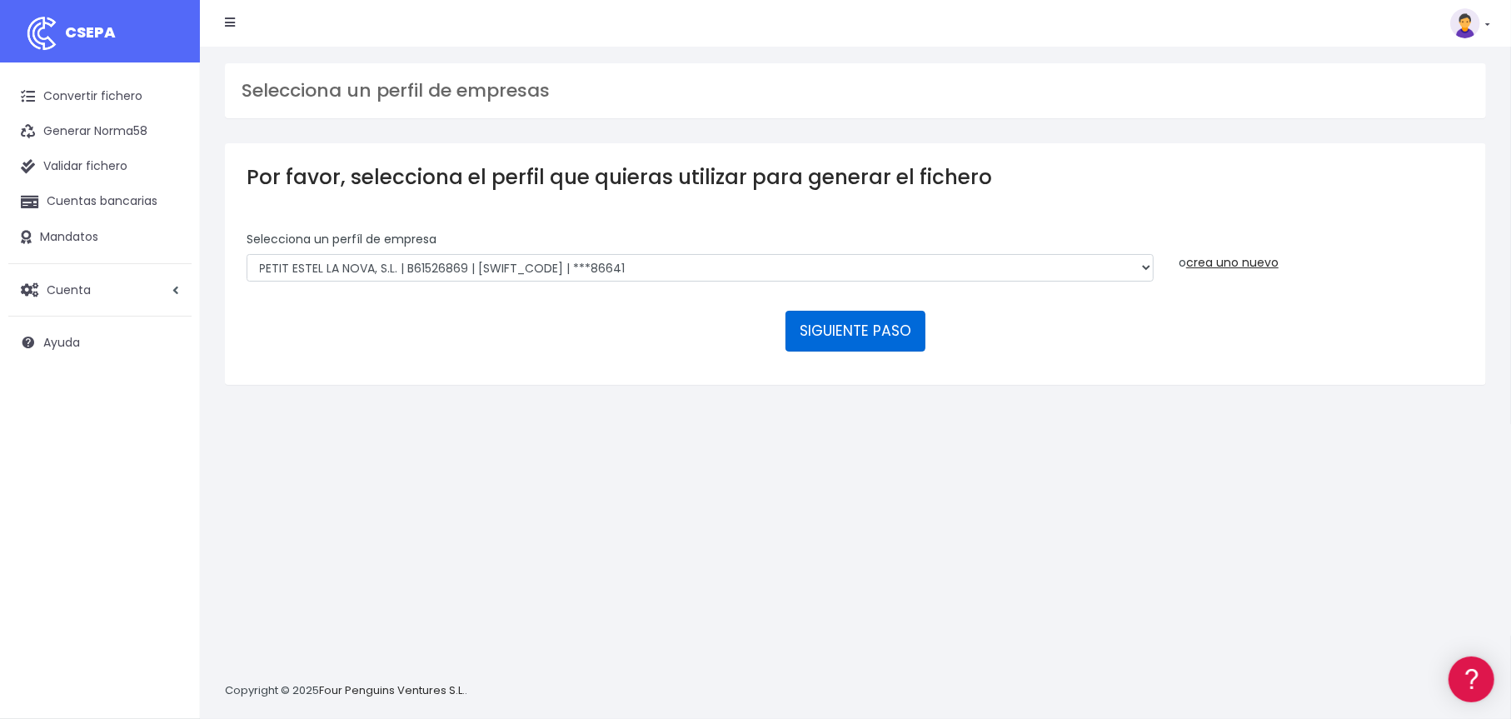
click at [869, 335] on button "SIGUIENTE PASO" at bounding box center [856, 331] width 140 height 40
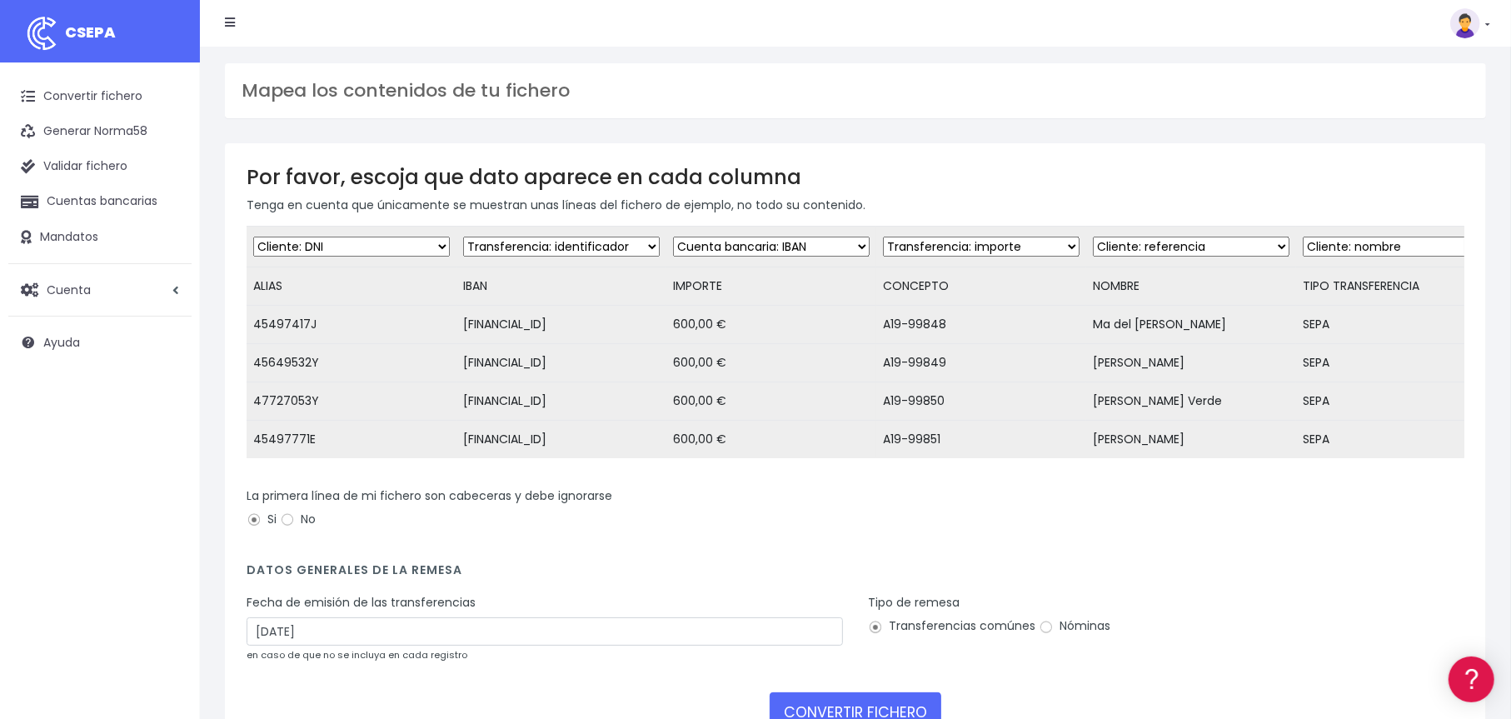
click at [643, 249] on select "Desechar campo Cliente: nombre Cliente: DNI Cliente: Email Cliente: referencia …" at bounding box center [561, 247] width 197 height 20
select select "iban"
click at [463, 237] on select "Desechar campo Cliente: nombre Cliente: DNI Cliente: Email Cliente: referencia …" at bounding box center [561, 247] width 197 height 20
click at [777, 247] on select "Desechar campo Cliente: nombre Cliente: DNI Cliente: Email Cliente: referencia …" at bounding box center [771, 247] width 197 height 20
select select "amount"
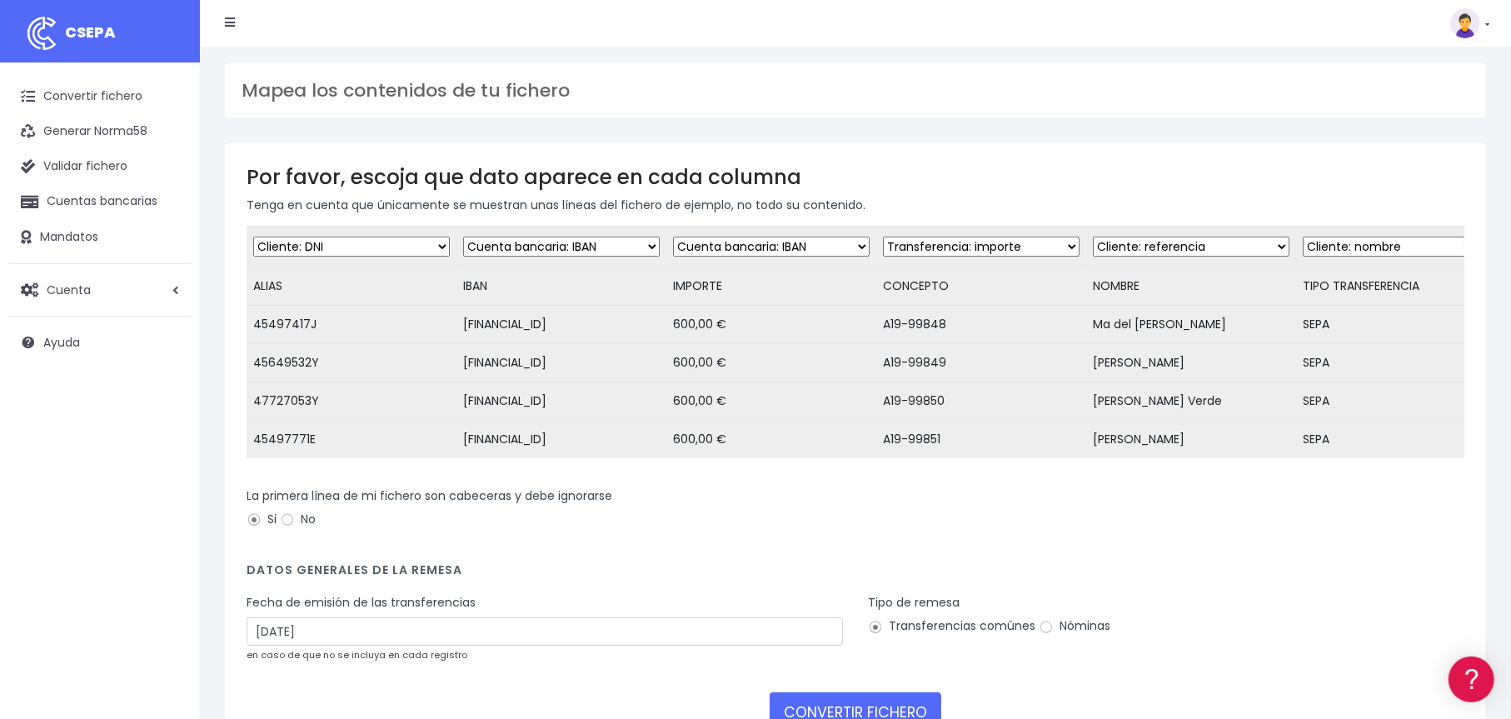
click at [673, 237] on select "Desechar campo Cliente: nombre Cliente: DNI Cliente: Email Cliente: referencia …" at bounding box center [771, 247] width 197 height 20
click at [973, 247] on select "Desechar campo Cliente: nombre Cliente: DNI Cliente: Email Cliente: referencia …" at bounding box center [981, 247] width 197 height 20
select select "customer_reference"
click at [883, 237] on select "Desechar campo Cliente: nombre Cliente: DNI Cliente: Email Cliente: referencia …" at bounding box center [981, 247] width 197 height 20
click at [1189, 246] on select "Desechar campo Cliente: nombre Cliente: DNI Cliente: Email Cliente: referencia …" at bounding box center [1191, 247] width 197 height 20
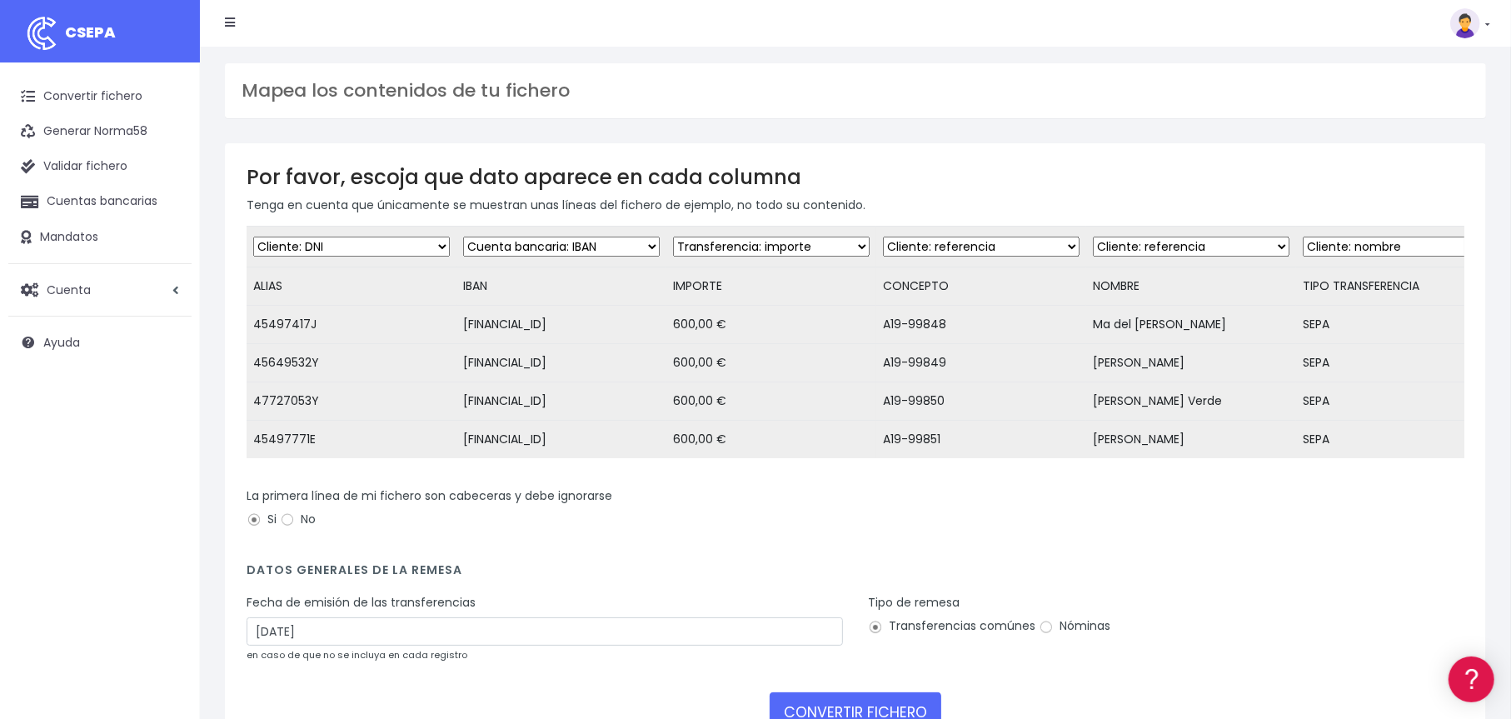
select select "creditor"
click at [1093, 237] on select "Desechar campo Cliente: nombre Cliente: DNI Cliente: Email Cliente: referencia …" at bounding box center [1191, 247] width 197 height 20
click at [1369, 248] on select "Desechar campo Cliente: nombre Cliente: DNI Cliente: Email Cliente: referencia …" at bounding box center [1401, 247] width 197 height 20
click at [1376, 154] on div "Por favor, escoja que dato aparece en cada columna Tenga en cuenta que únicamen…" at bounding box center [855, 454] width 1261 height 622
click at [1364, 247] on select "Desechar campo Cliente: nombre Cliente: DNI Cliente: Email Cliente: referencia …" at bounding box center [1401, 247] width 197 height 20
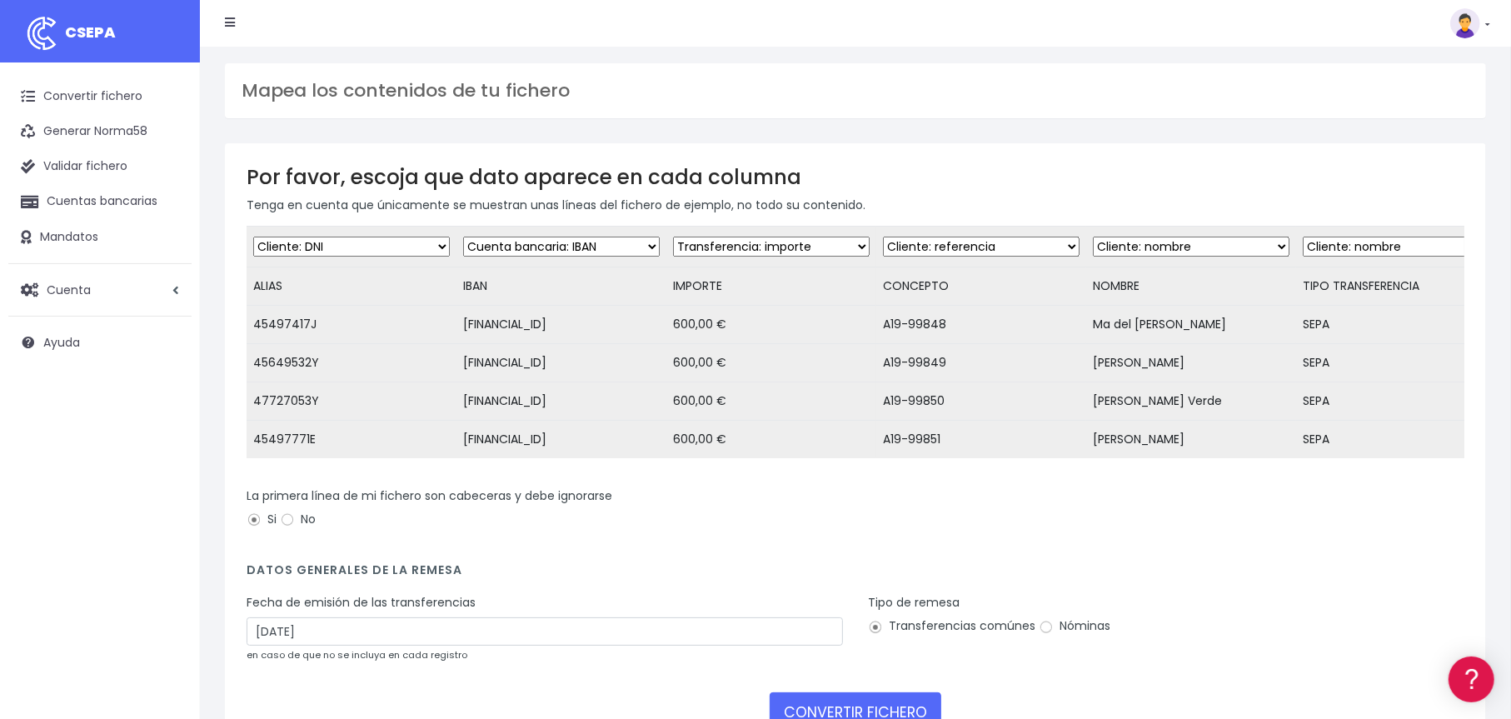
select select "reference"
click at [1303, 237] on select "Desechar campo Cliente: nombre Cliente: DNI Cliente: Email Cliente: referencia …" at bounding box center [1401, 247] width 197 height 20
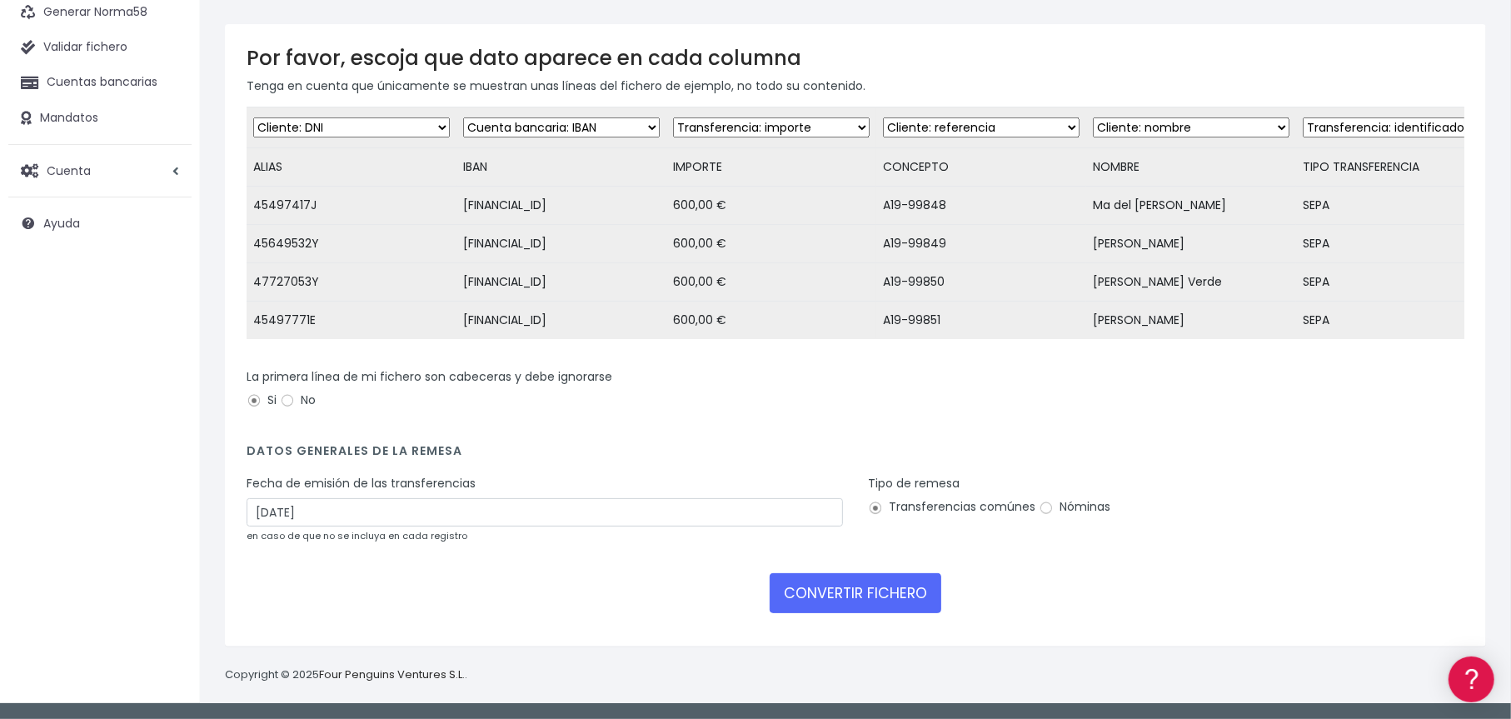
scroll to position [131, 0]
click at [860, 595] on button "CONVERTIR FICHERO" at bounding box center [856, 593] width 172 height 40
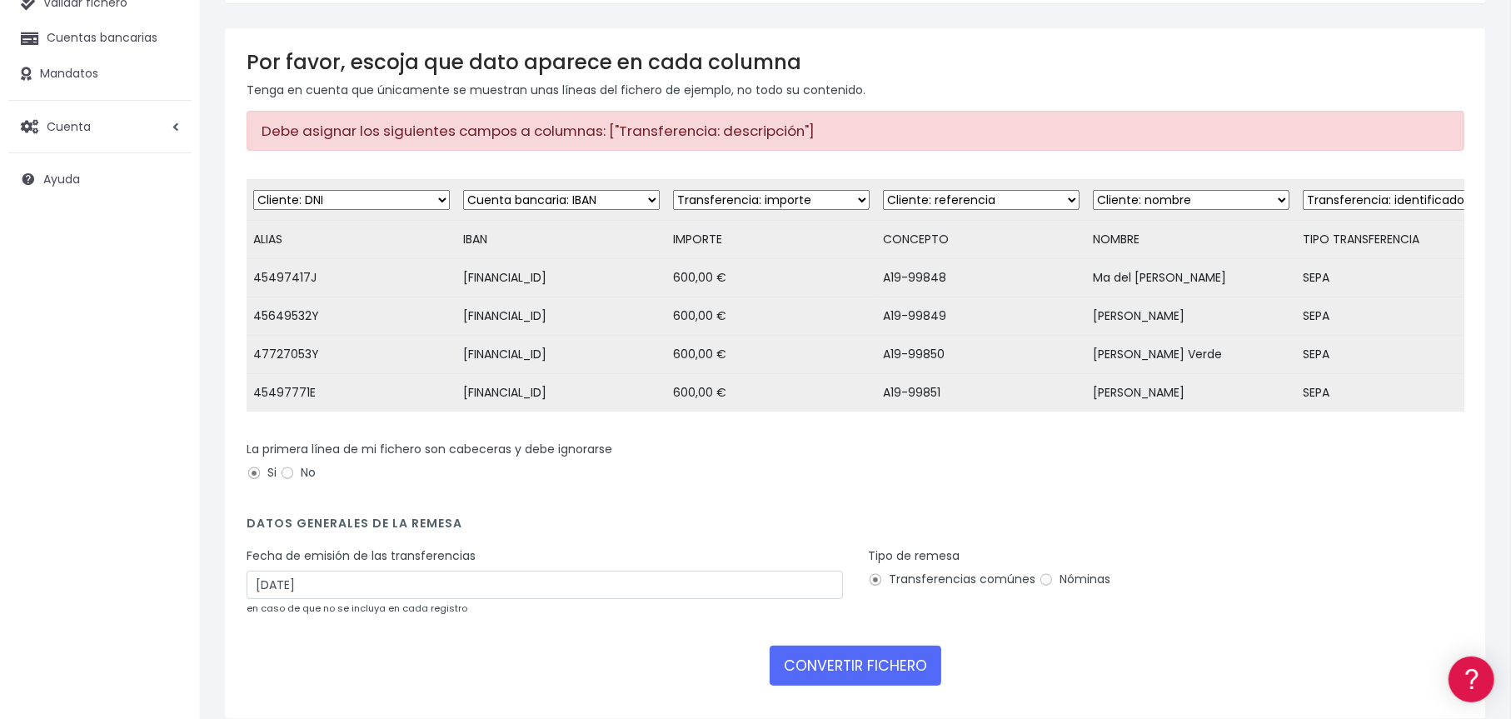
click at [958, 199] on select "Desechar campo Cliente: nombre Cliente: DNI Cliente: Email Cliente: referencia …" at bounding box center [981, 200] width 197 height 20
click at [731, 199] on select "Desechar campo Cliente: nombre Cliente: DNI Cliente: Email Cliente: referencia …" at bounding box center [771, 200] width 197 height 20
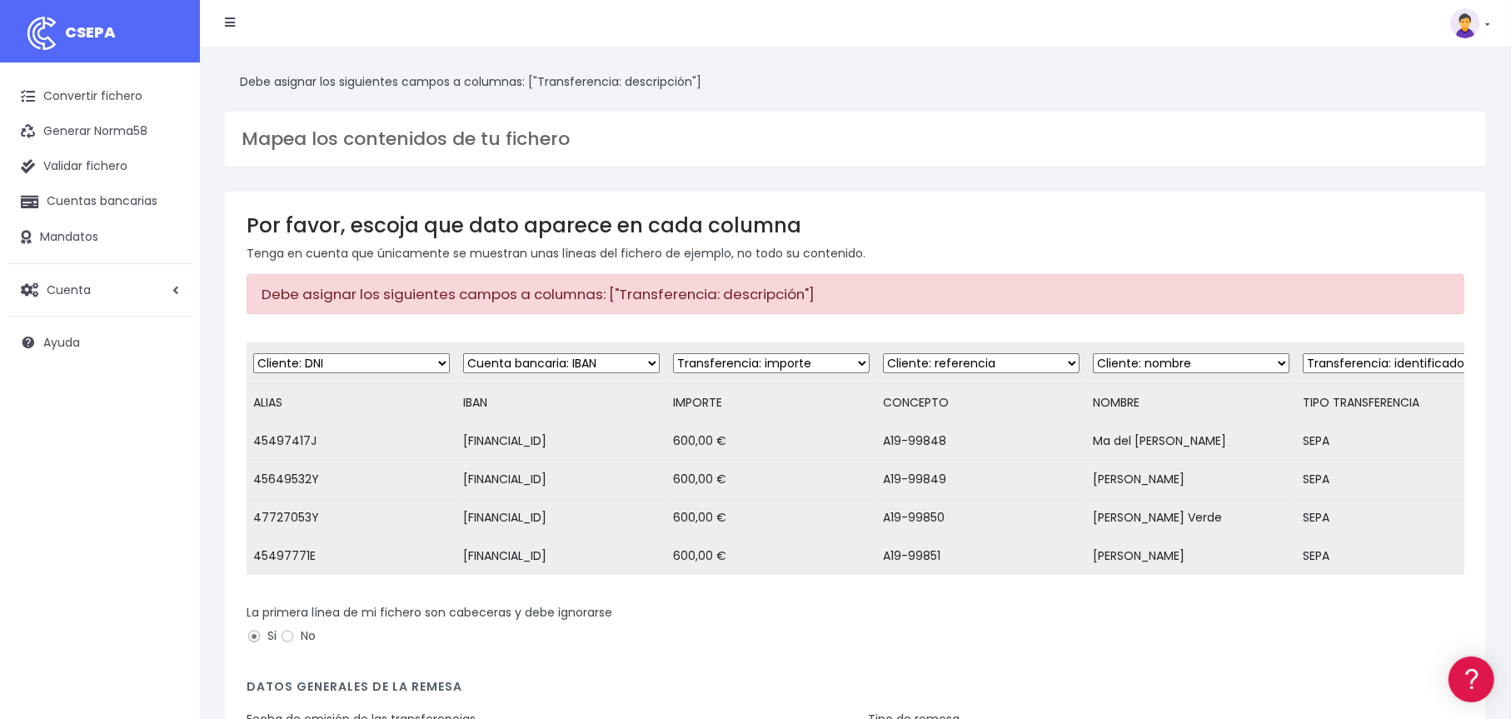
click at [378, 363] on select "Desechar campo Cliente: nombre Cliente: DNI Cliente: Email Cliente: referencia …" at bounding box center [351, 363] width 197 height 20
drag, startPoint x: 423, startPoint y: 363, endPoint x: 384, endPoint y: 370, distance: 39.7
click at [423, 363] on select "Desechar campo Cliente: nombre Cliente: DNI Cliente: Email Cliente: referencia …" at bounding box center [351, 363] width 197 height 20
click at [253, 353] on select "Desechar campo Cliente: nombre Cliente: DNI Cliente: Email Cliente: referencia …" at bounding box center [351, 363] width 197 height 20
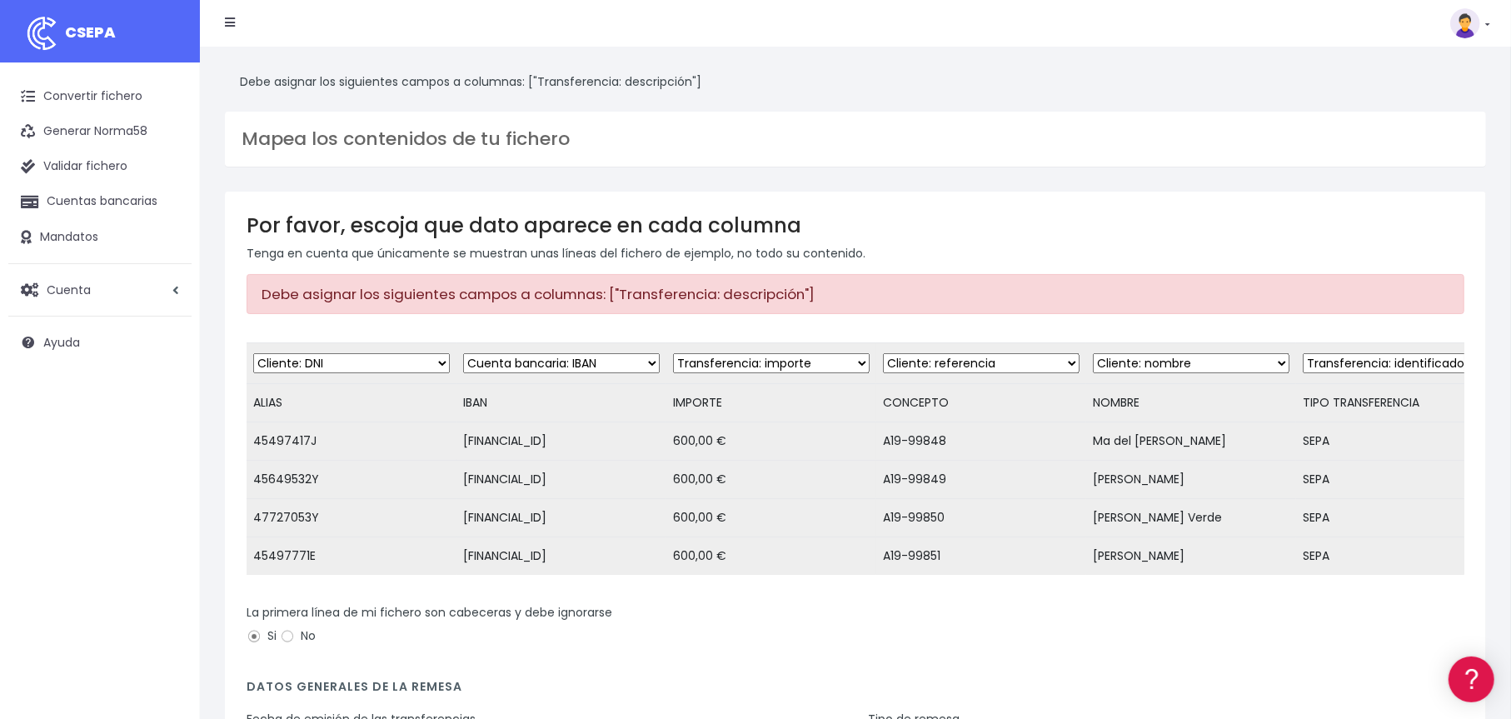
click at [623, 364] on select "Desechar campo Cliente: nombre Cliente: DNI Cliente: Email Cliente: referencia …" at bounding box center [561, 363] width 197 height 20
click at [463, 353] on select "Desechar campo Cliente: nombre Cliente: DNI Cliente: Email Cliente: referencia …" at bounding box center [561, 363] width 197 height 20
click at [766, 363] on select "Desechar campo Cliente: nombre Cliente: DNI Cliente: Email Cliente: referencia …" at bounding box center [771, 363] width 197 height 20
click at [673, 353] on select "Desechar campo Cliente: nombre Cliente: DNI Cliente: Email Cliente: referencia …" at bounding box center [771, 363] width 197 height 20
click at [990, 363] on select "Desechar campo Cliente: nombre Cliente: DNI Cliente: Email Cliente: referencia …" at bounding box center [981, 363] width 197 height 20
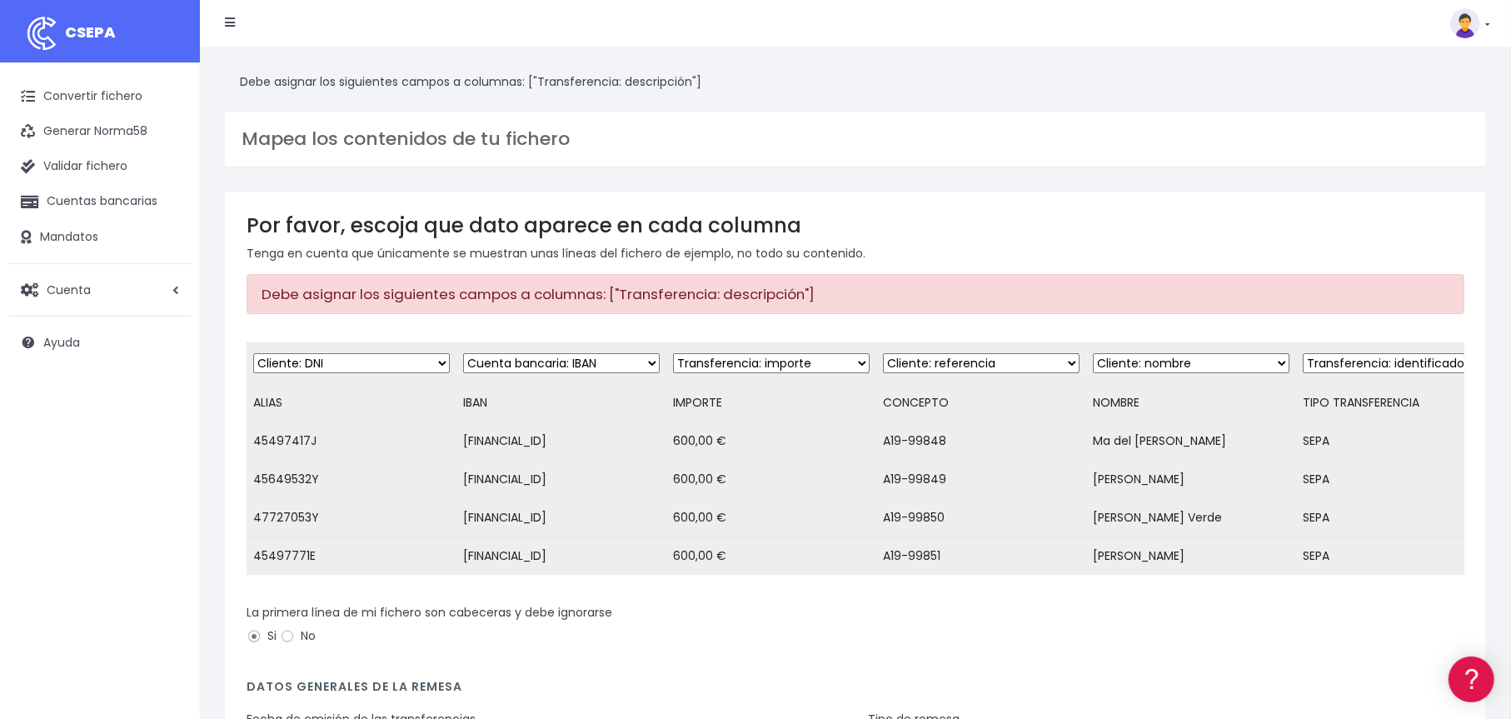
click at [883, 353] on select "Desechar campo Cliente: nombre Cliente: DNI Cliente: Email Cliente: referencia …" at bounding box center [981, 363] width 197 height 20
click at [1015, 366] on select "Desechar campo Cliente: nombre Cliente: DNI Cliente: Email Cliente: referencia …" at bounding box center [981, 363] width 197 height 20
click at [1011, 368] on select "Desechar campo Cliente: nombre Cliente: DNI Cliente: Email Cliente: referencia …" at bounding box center [981, 363] width 197 height 20
click at [1123, 366] on select "Desechar campo Cliente: nombre Cliente: DNI Cliente: Email Cliente: referencia …" at bounding box center [1191, 363] width 197 height 20
click at [1093, 353] on select "Desechar campo Cliente: nombre Cliente: DNI Cliente: Email Cliente: referencia …" at bounding box center [1191, 363] width 197 height 20
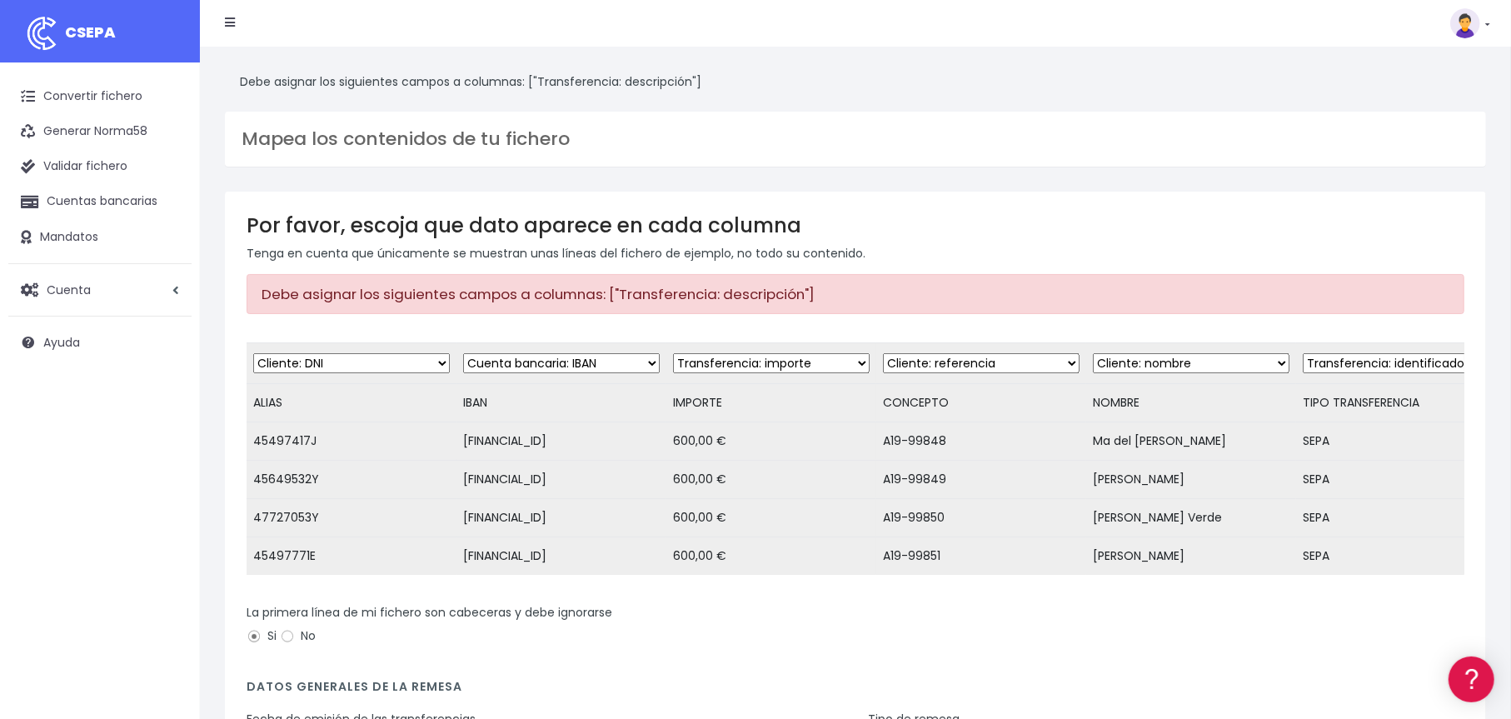
click at [1320, 367] on select "Desechar campo Cliente: nombre Cliente: DNI Cliente: Email Cliente: referencia …" at bounding box center [1401, 363] width 197 height 20
click at [1303, 353] on select "Desechar campo Cliente: nombre Cliente: DNI Cliente: Email Cliente: referencia …" at bounding box center [1401, 363] width 197 height 20
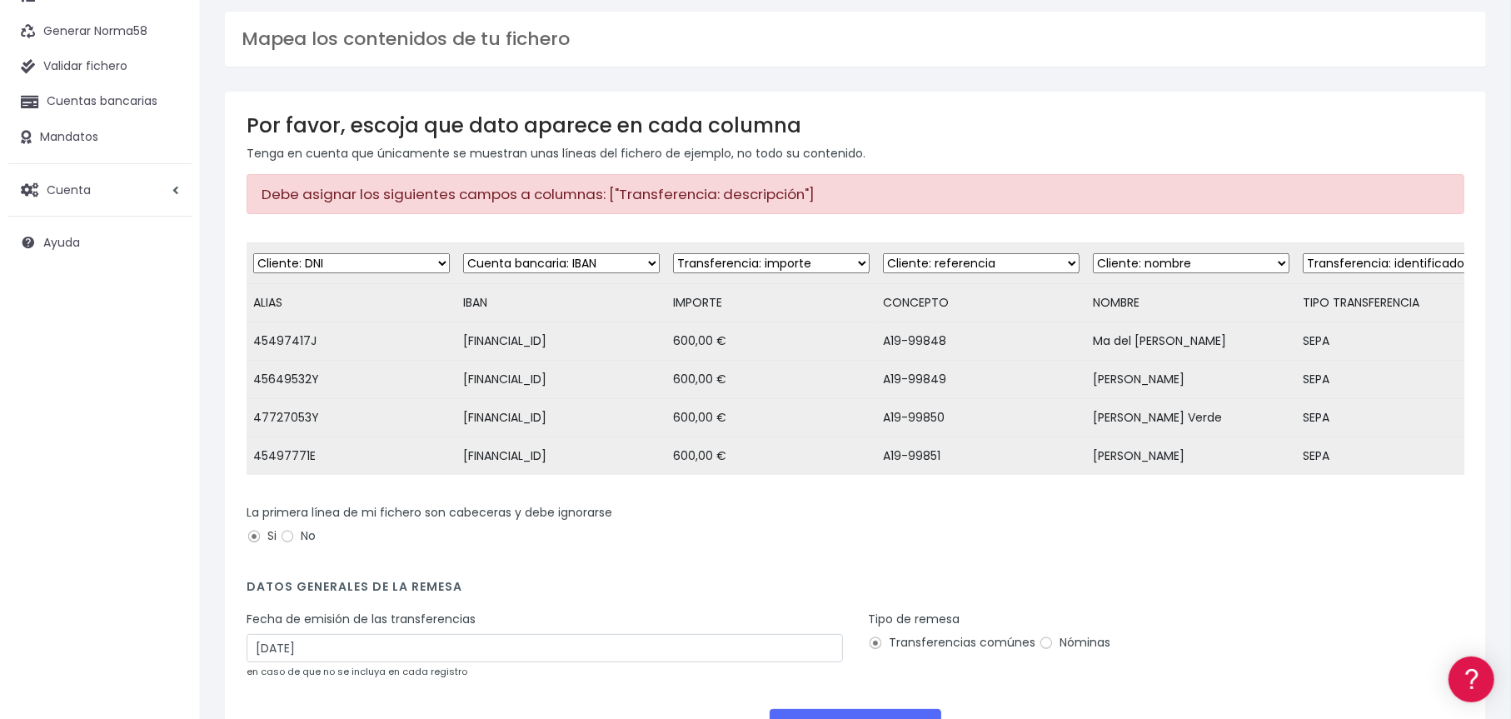
scroll to position [247, 0]
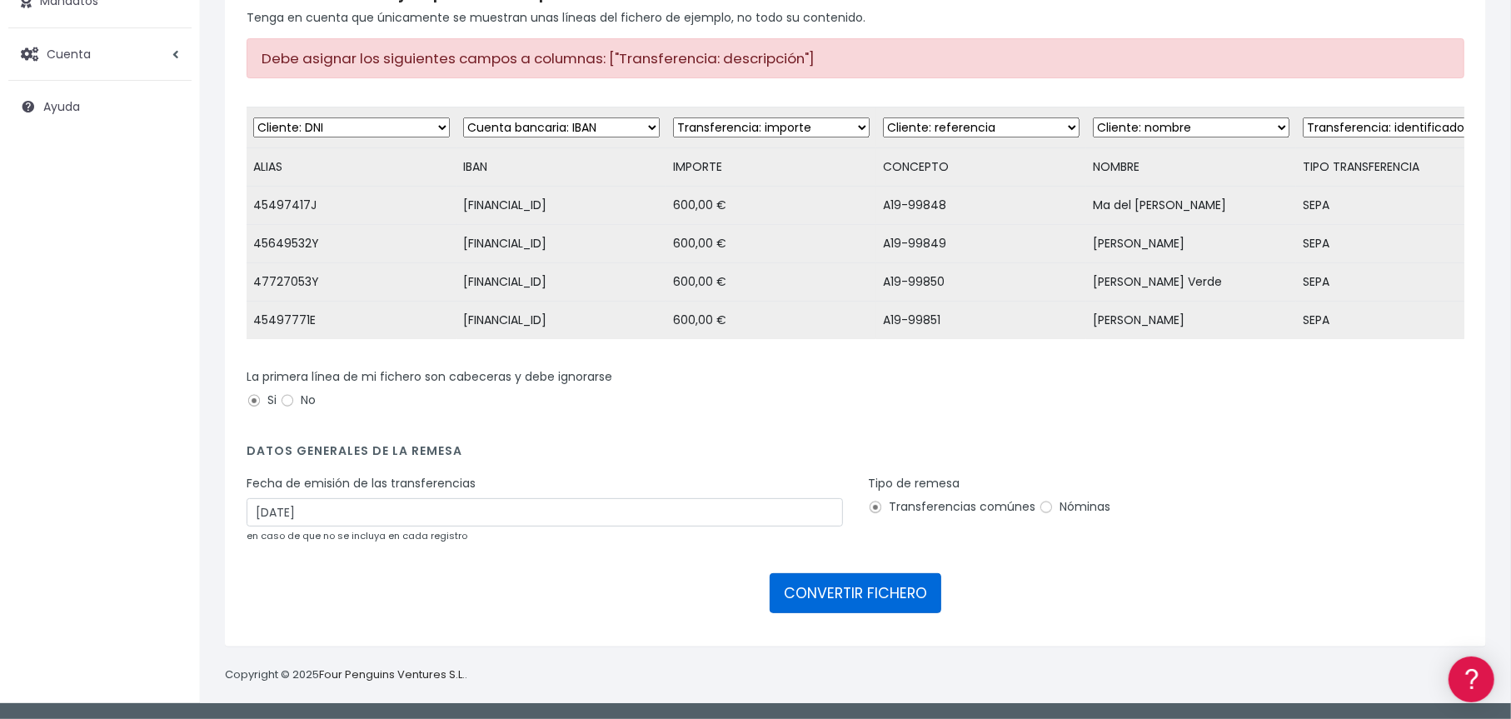
click at [850, 599] on button "CONVERTIR FICHERO" at bounding box center [856, 593] width 172 height 40
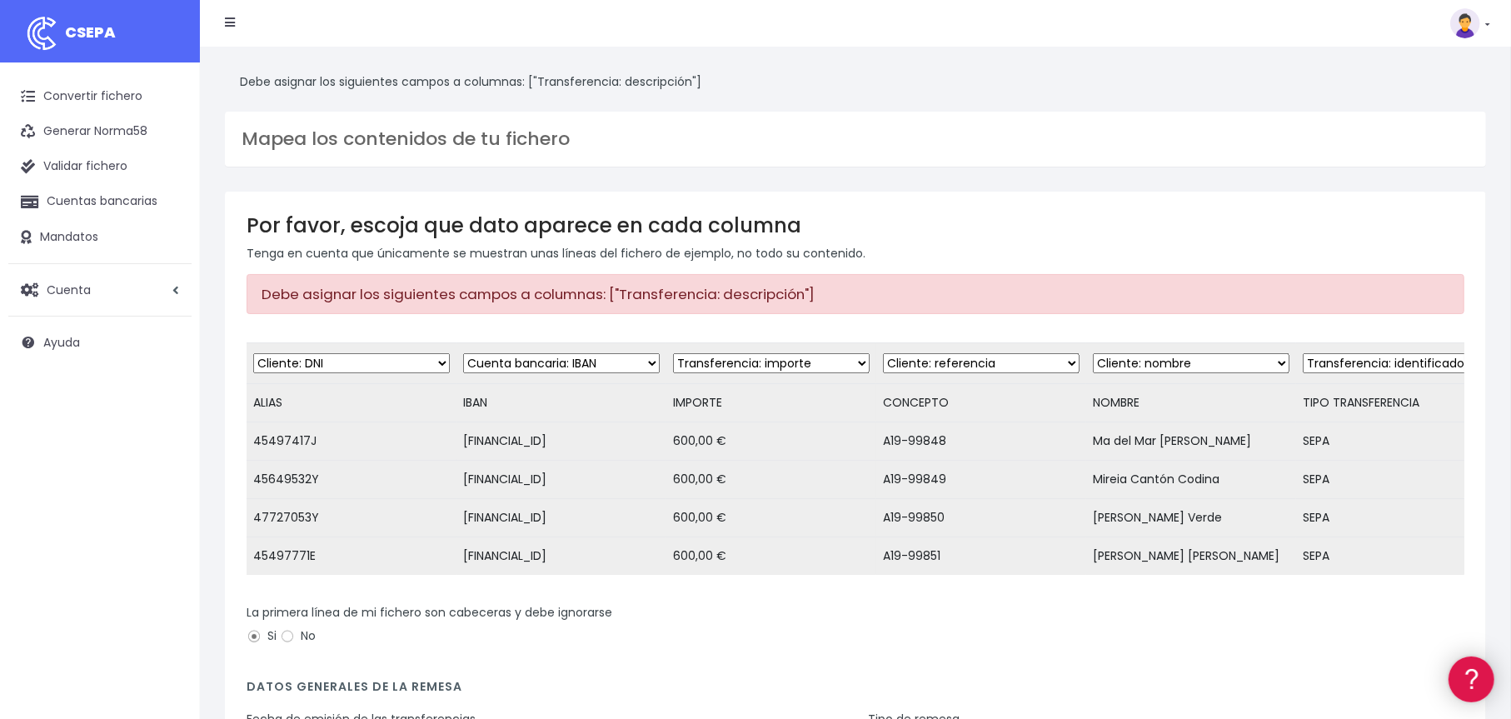
click at [1474, 680] on icon at bounding box center [1471, 678] width 20 height 20
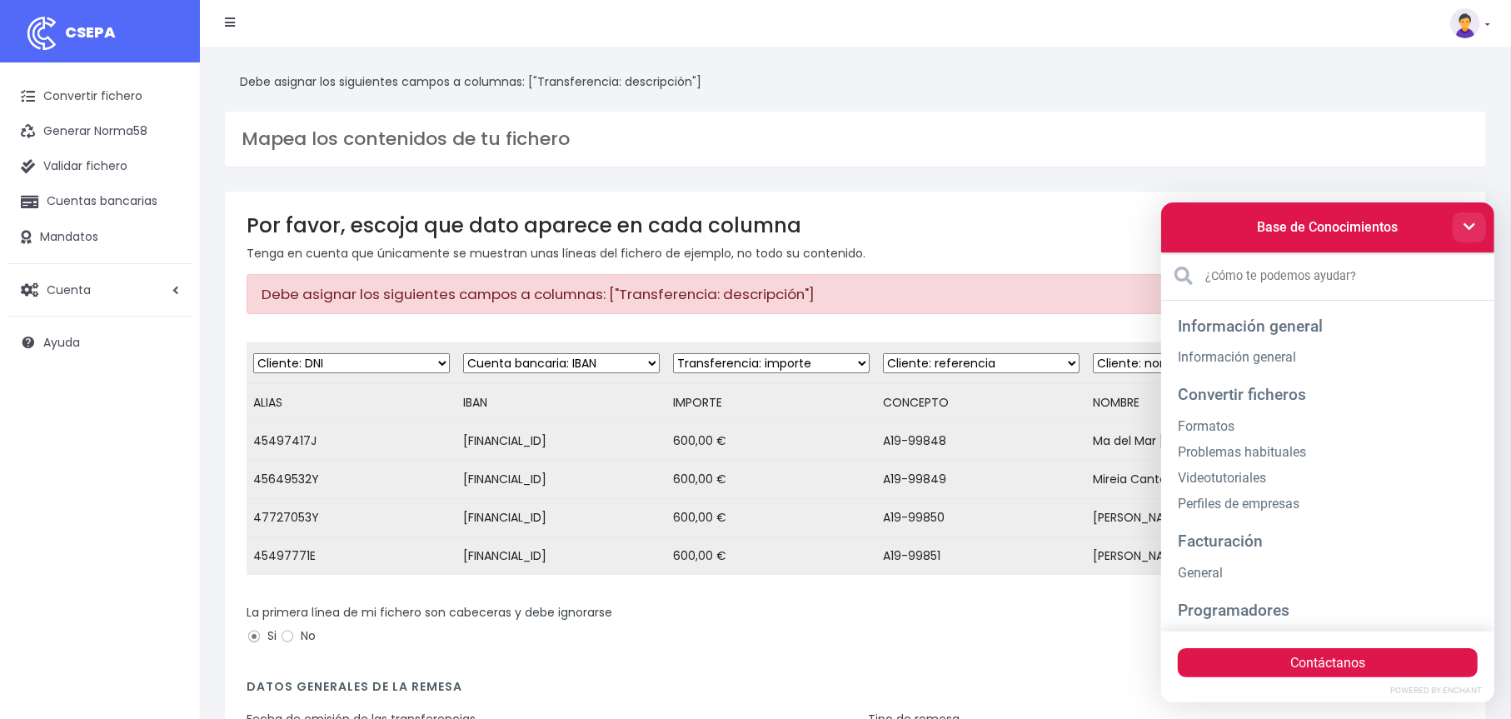
click at [1467, 220] on icon at bounding box center [1468, 225] width 13 height 13
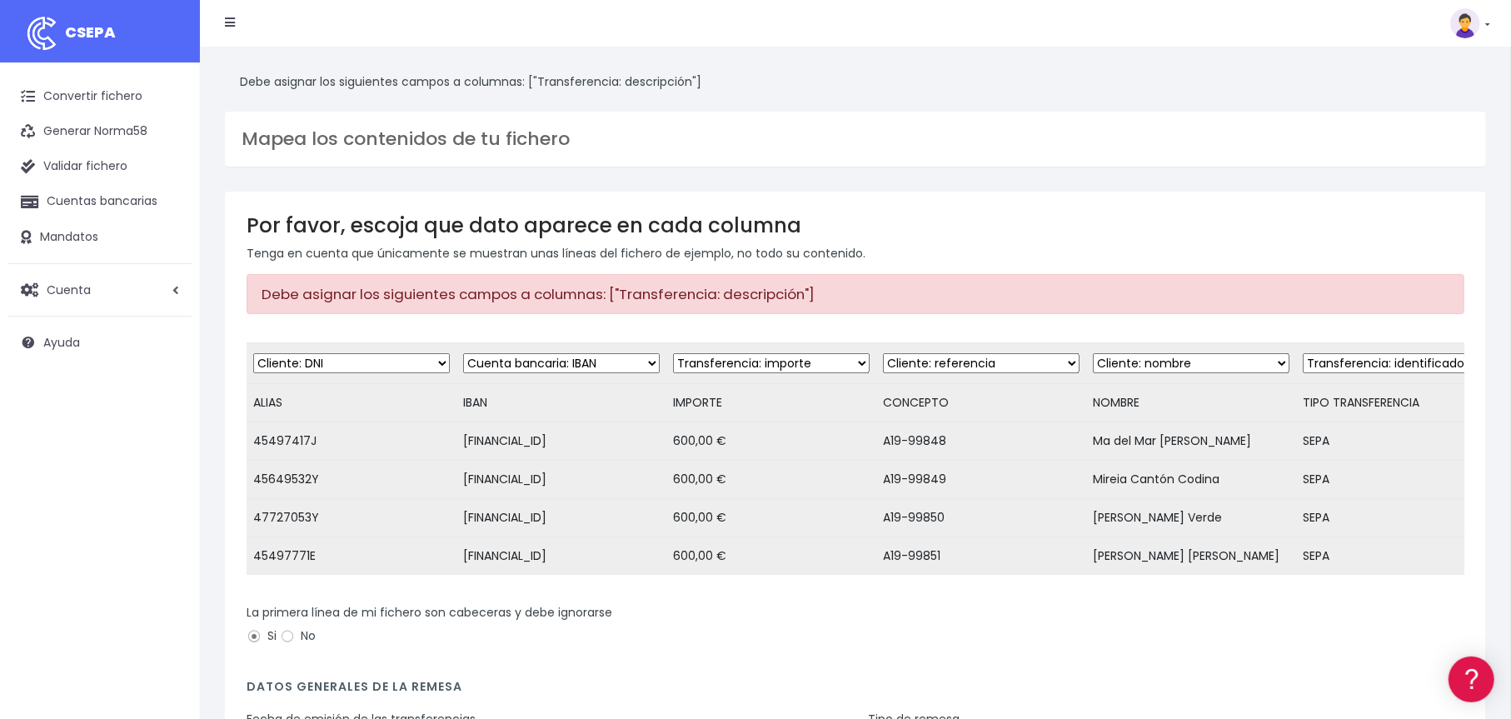
scroll to position [0, 31]
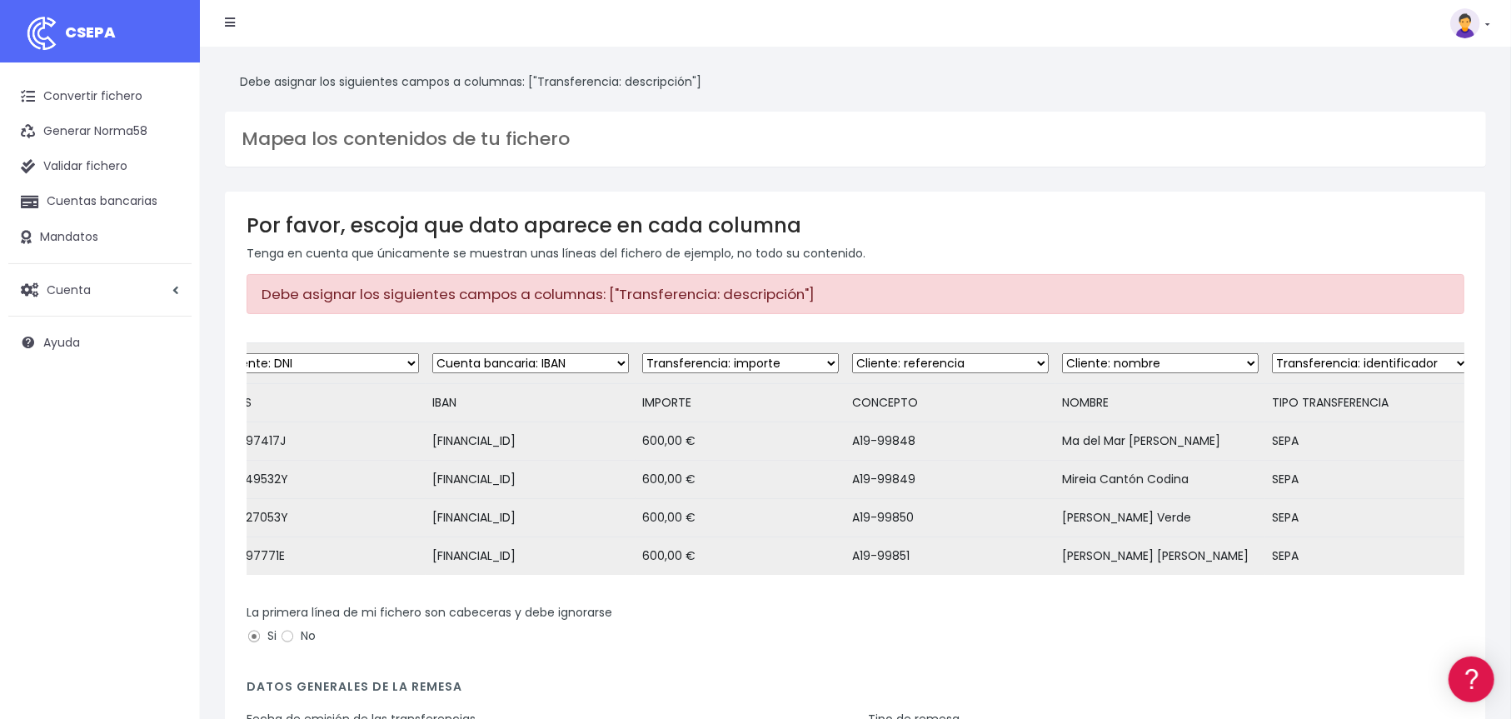
click at [1421, 365] on select "Desechar campo Cliente: nombre Cliente: DNI Cliente: Email Cliente: referencia …" at bounding box center [1370, 363] width 197 height 20
select select "dismiss"
click at [1272, 353] on select "Desechar campo Cliente: nombre Cliente: DNI Cliente: Email Cliente: referencia …" at bounding box center [1370, 363] width 197 height 20
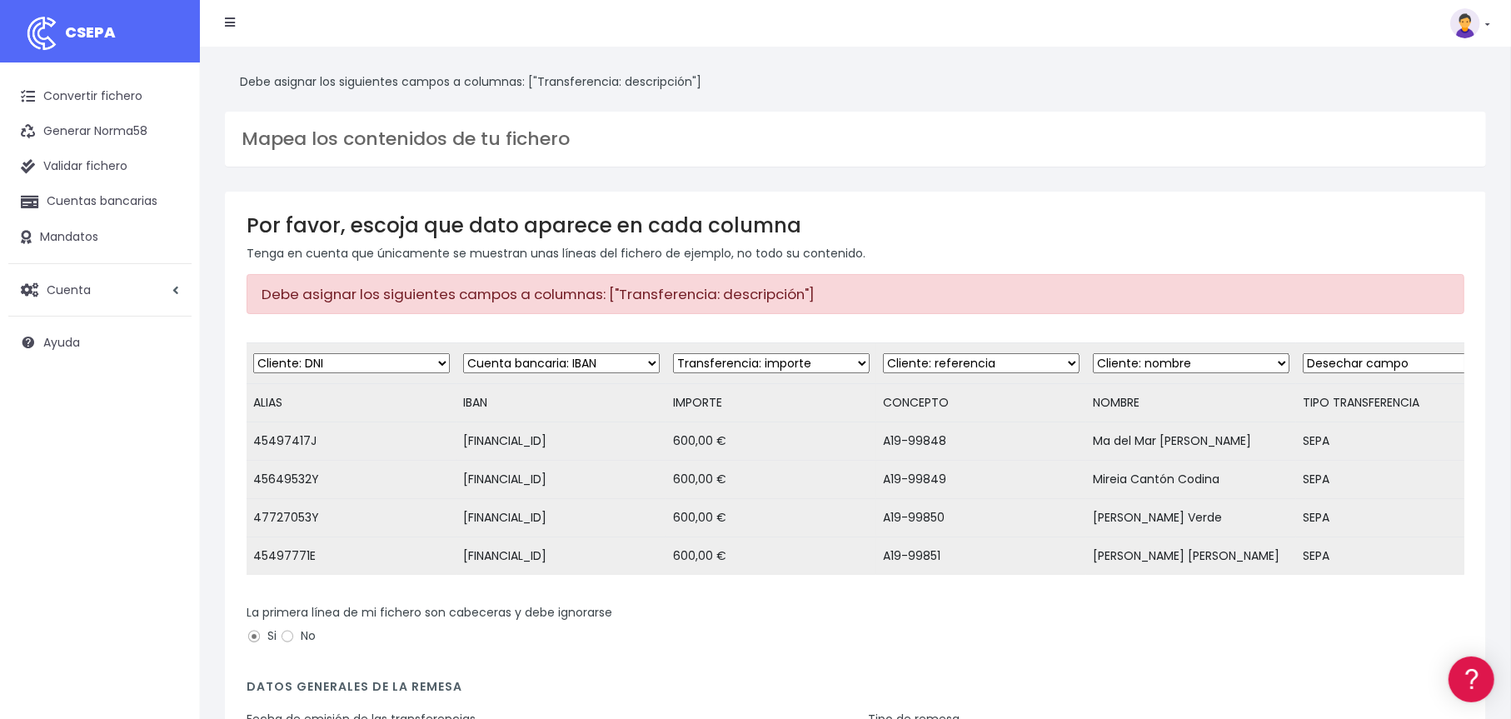
scroll to position [247, 0]
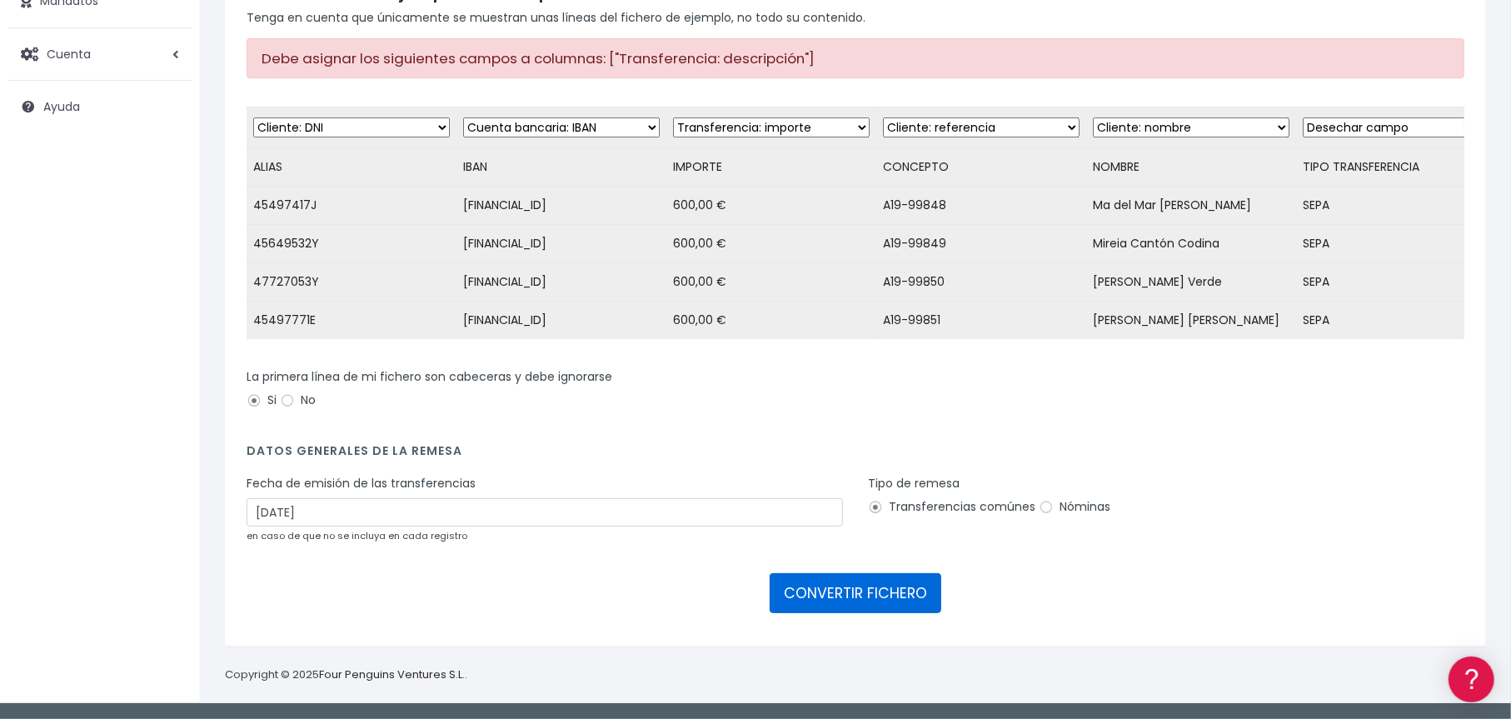
click at [900, 599] on button "CONVERTIR FICHERO" at bounding box center [856, 593] width 172 height 40
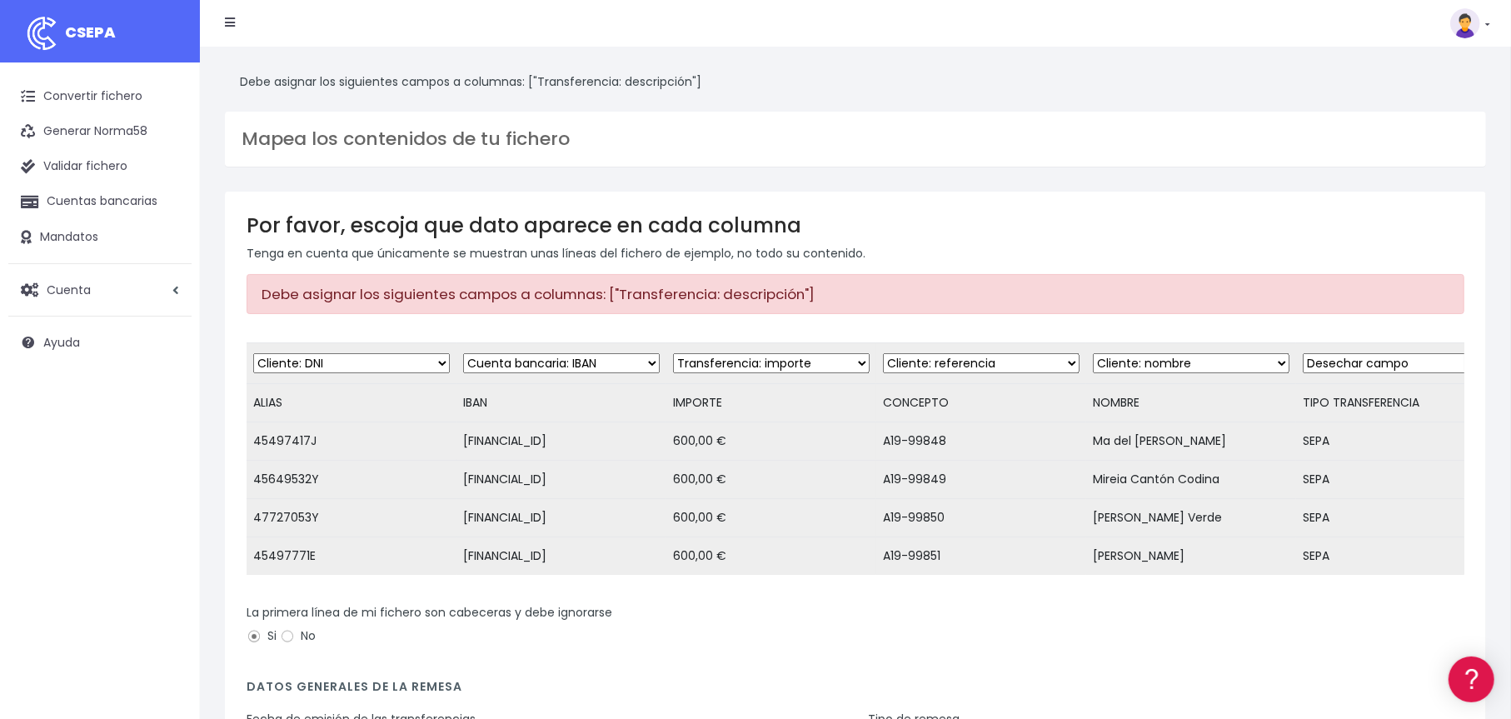
scroll to position [0, 31]
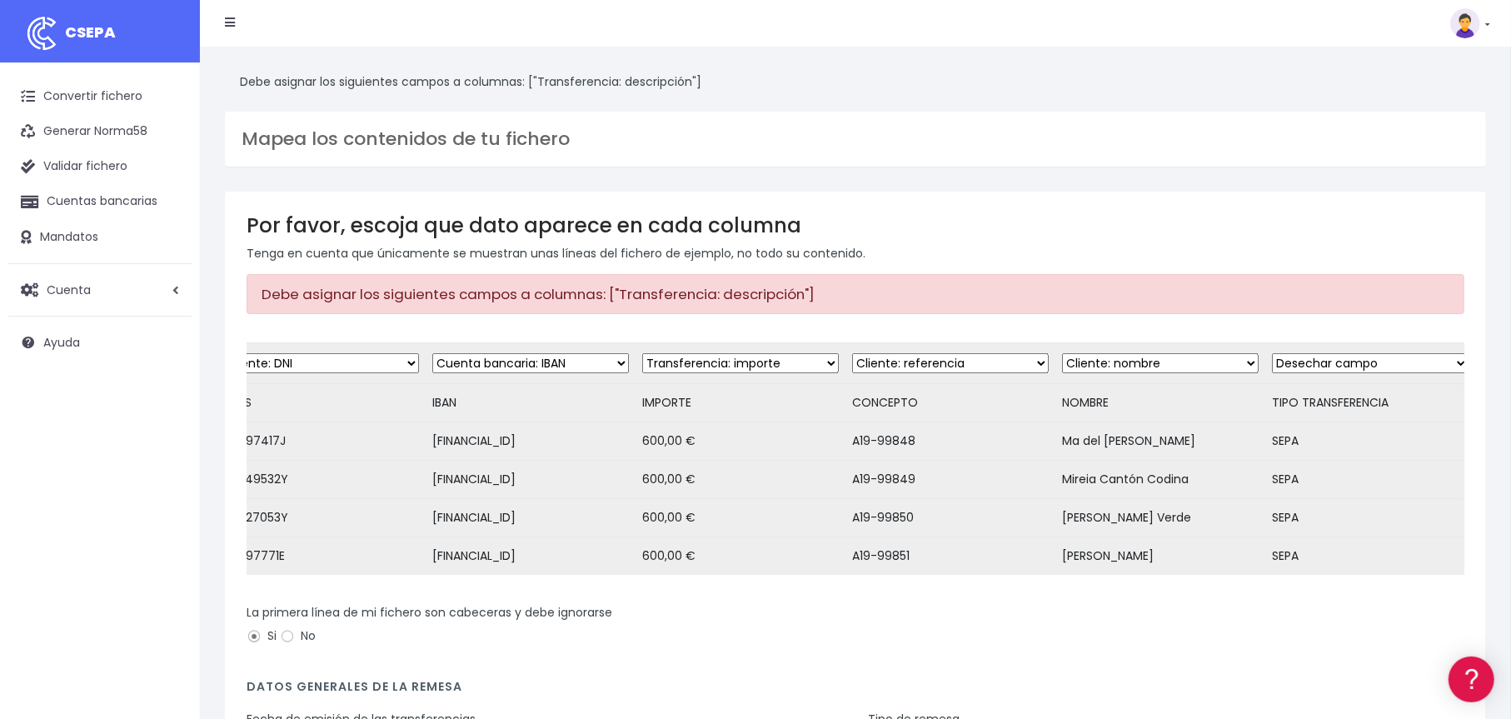
click at [1308, 365] on select "Desechar campo Cliente: nombre Cliente: DNI Cliente: Email Cliente: referencia …" at bounding box center [1370, 363] width 197 height 20
click at [1013, 366] on select "Desechar campo Cliente: nombre Cliente: DNI Cliente: Email Cliente: referencia …" at bounding box center [950, 363] width 197 height 20
select select "description"
click at [852, 353] on select "Desechar campo Cliente: nombre Cliente: DNI Cliente: Email Cliente: referencia …" at bounding box center [950, 363] width 197 height 20
click at [1287, 360] on select "Desechar campo Cliente: nombre Cliente: DNI Cliente: Email Cliente: referencia …" at bounding box center [1370, 363] width 197 height 20
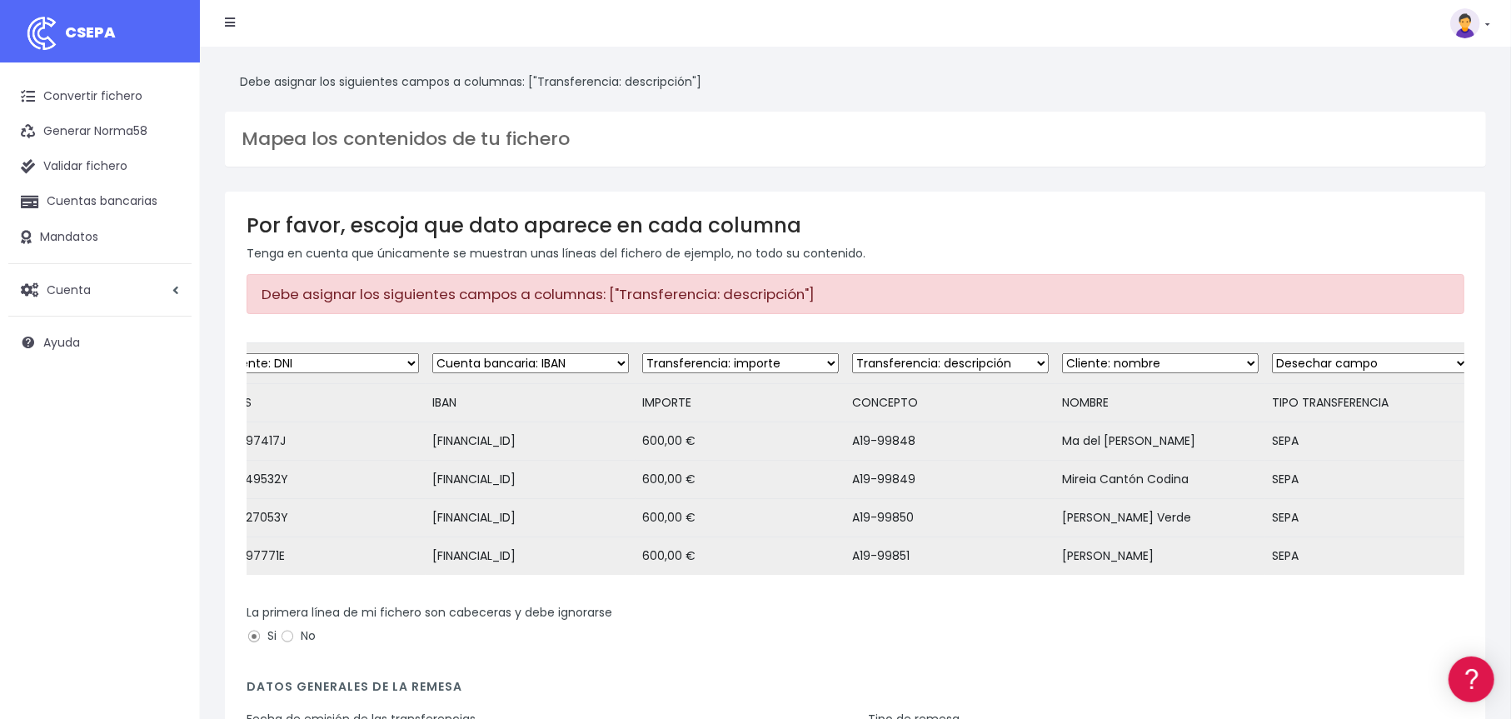
click at [1382, 270] on div "Por favor, escoja que dato aparece en cada columna Tenga en cuenta que únicamen…" at bounding box center [855, 537] width 1261 height 691
click at [1321, 363] on select "Desechar campo Cliente: nombre Cliente: DNI Cliente: Email Cliente: referencia …" at bounding box center [1370, 363] width 197 height 20
select select "reference"
click at [1272, 353] on select "Desechar campo Cliente: nombre Cliente: DNI Cliente: Email Cliente: referencia …" at bounding box center [1370, 363] width 197 height 20
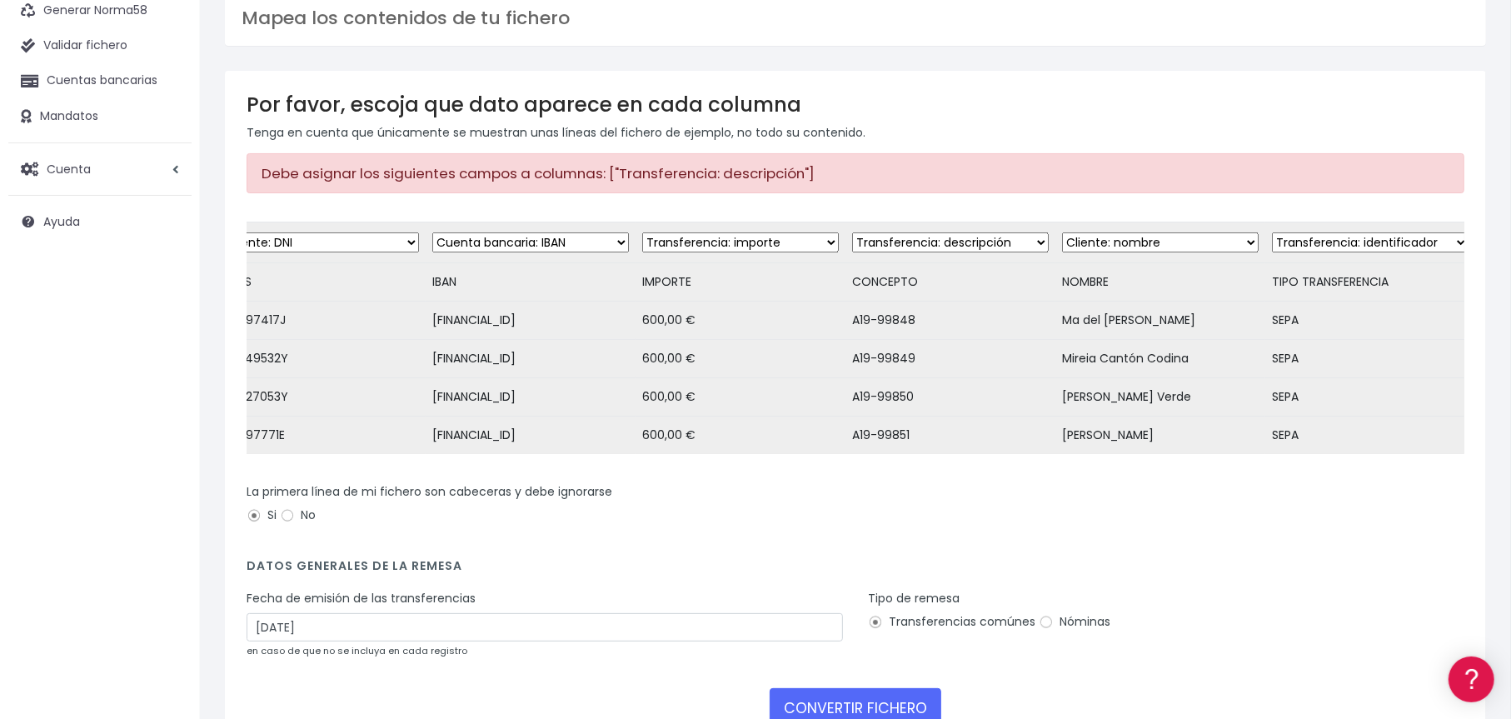
scroll to position [247, 0]
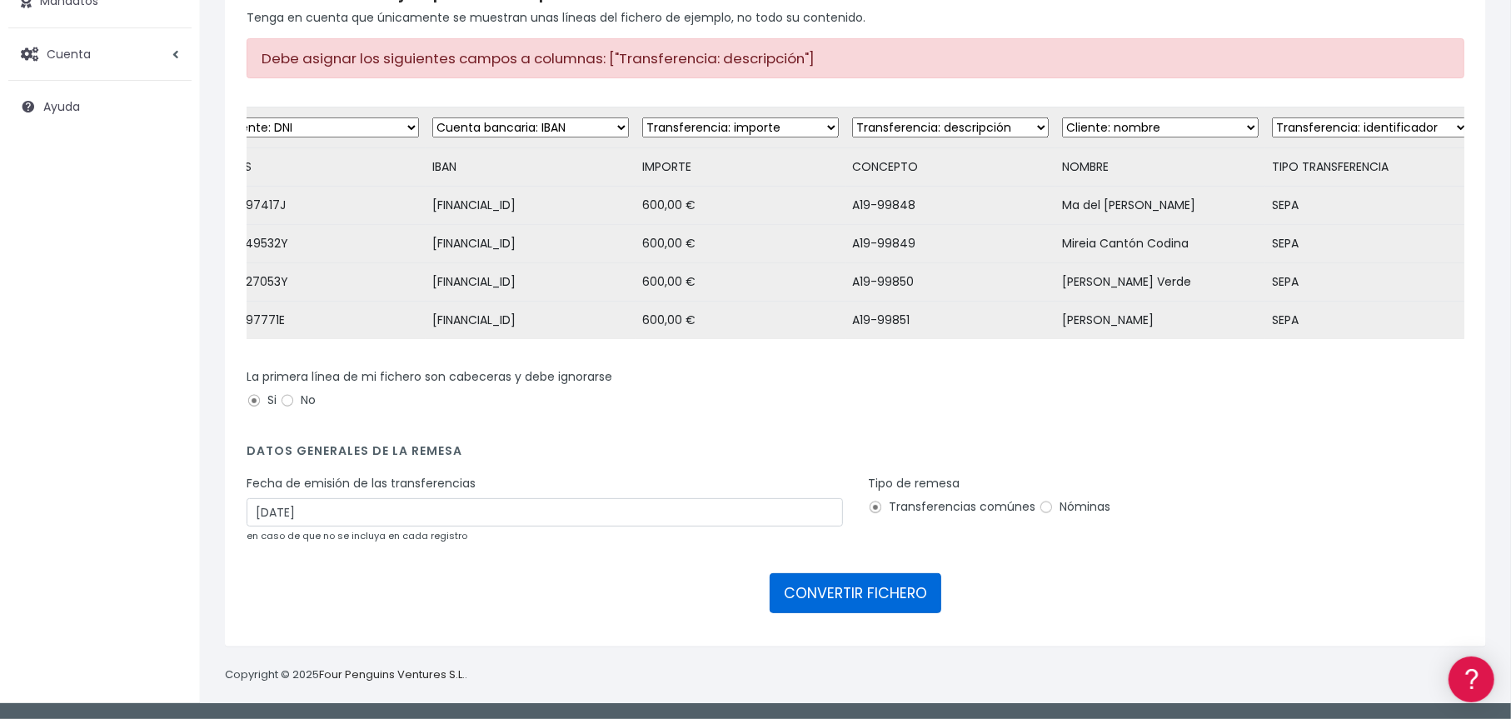
click at [807, 602] on button "CONVERTIR FICHERO" at bounding box center [856, 593] width 172 height 40
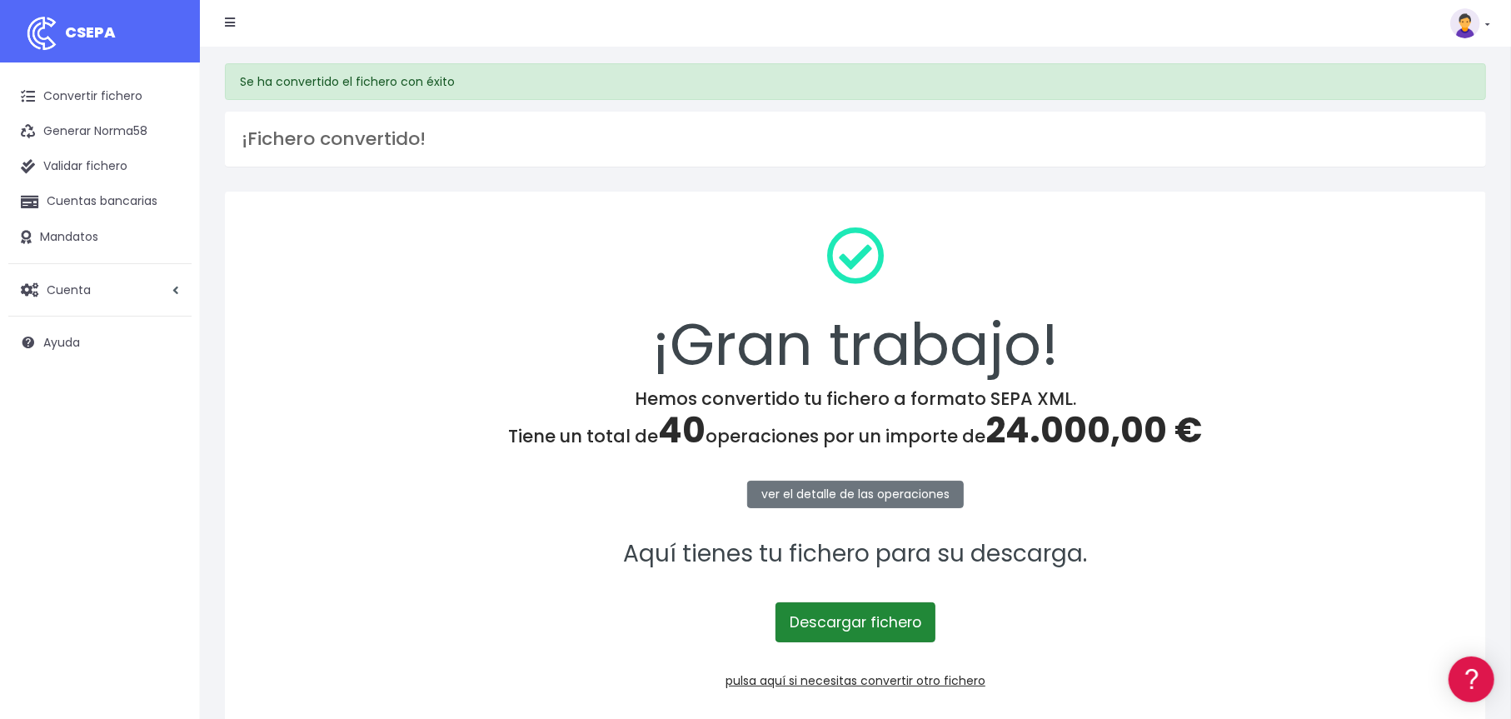
click at [885, 618] on link "Descargar fichero" at bounding box center [856, 622] width 160 height 40
drag, startPoint x: 1435, startPoint y: 238, endPoint x: 1465, endPoint y: 84, distance: 157.0
click at [1435, 237] on div "¡Gran trabajo!" at bounding box center [856, 300] width 1218 height 175
click at [1483, 20] on link at bounding box center [1470, 23] width 40 height 30
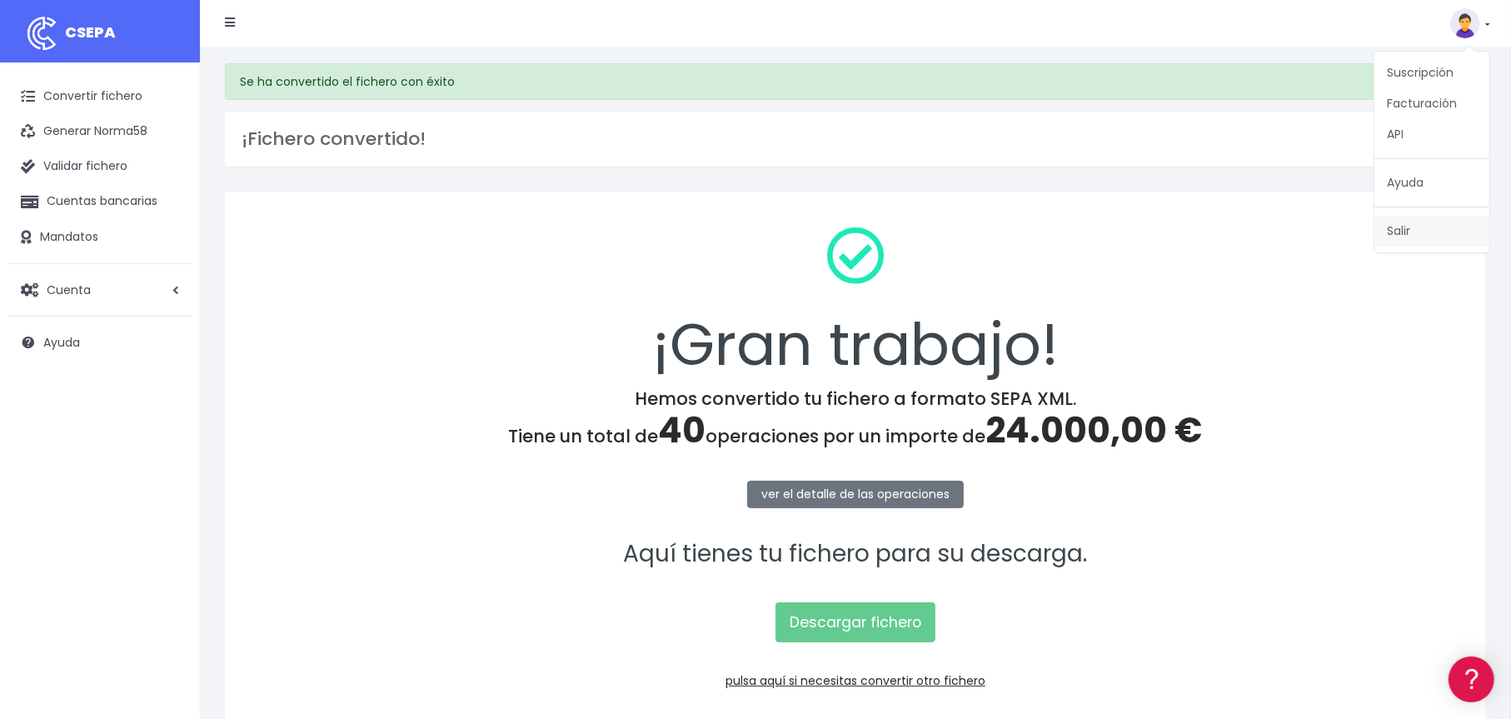
click at [1401, 232] on link "Salir" at bounding box center [1431, 231] width 115 height 31
